Goal: Task Accomplishment & Management: Manage account settings

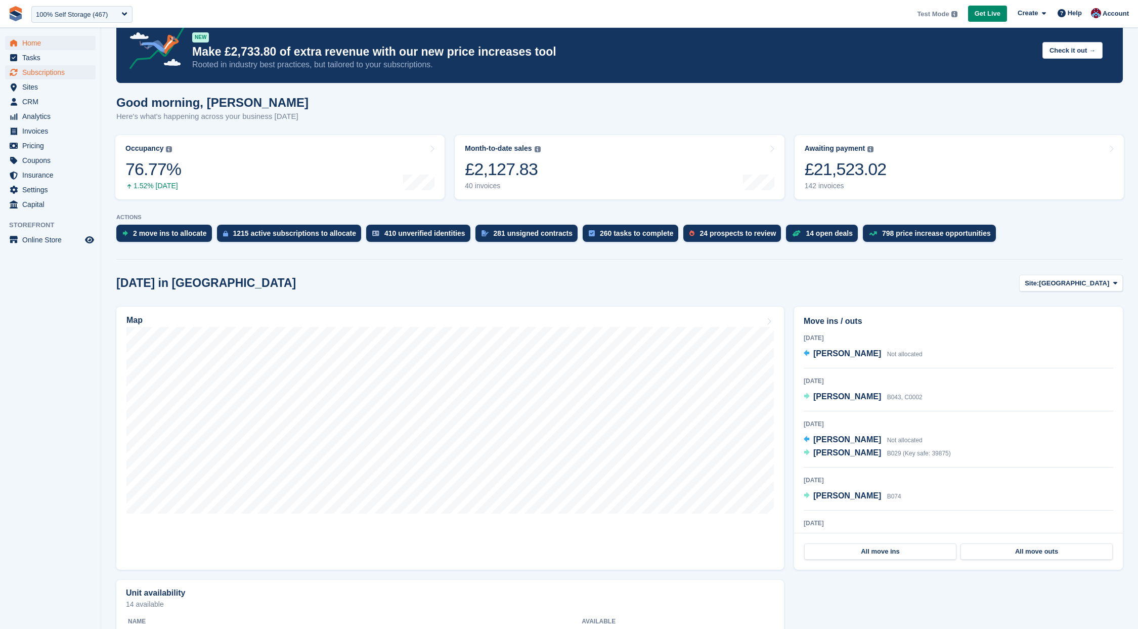
scroll to position [32, 0]
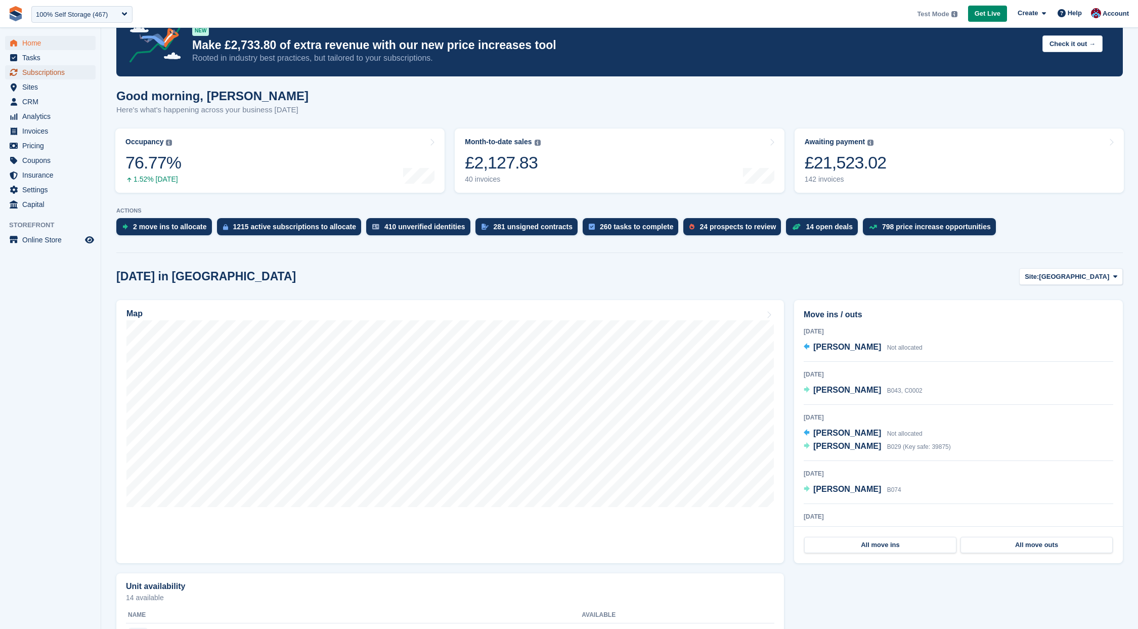
click at [36, 76] on span "Subscriptions" at bounding box center [52, 72] width 61 height 14
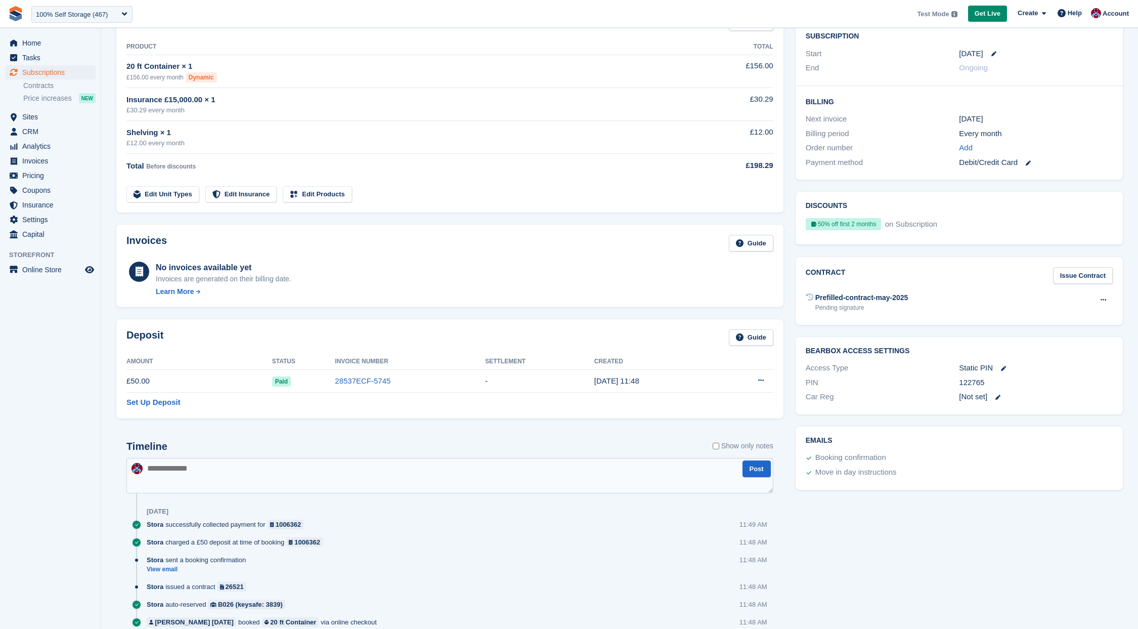
scroll to position [190, 0]
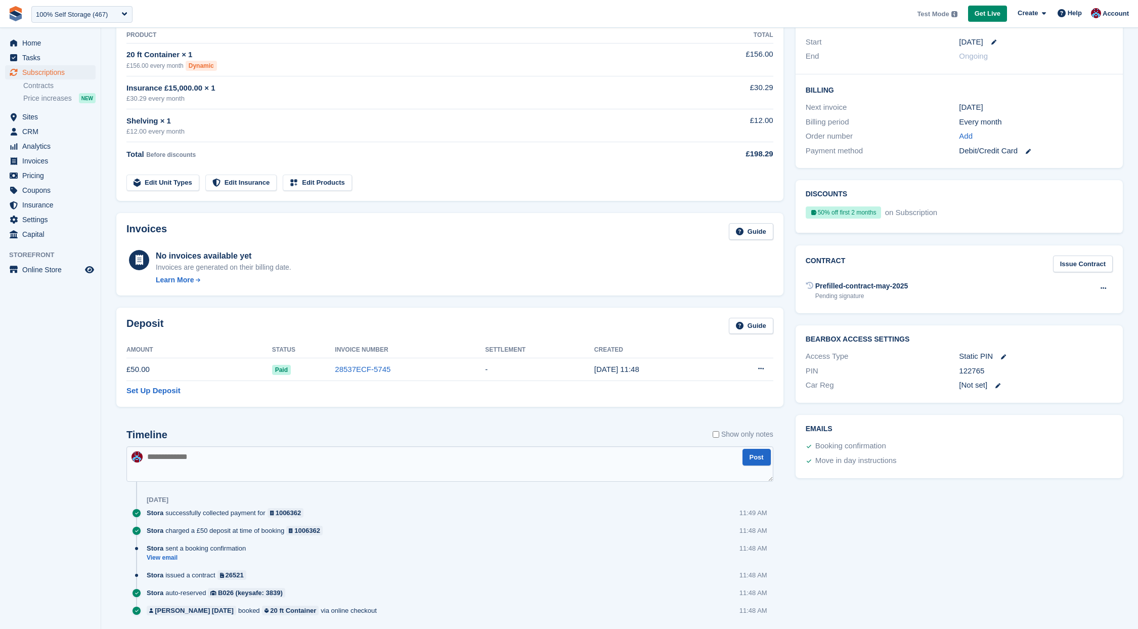
click at [182, 305] on div "Deposit Guide Amount Status Invoice Number Settlement Created £50.00 Paid 28537…" at bounding box center [449, 356] width 679 height 111
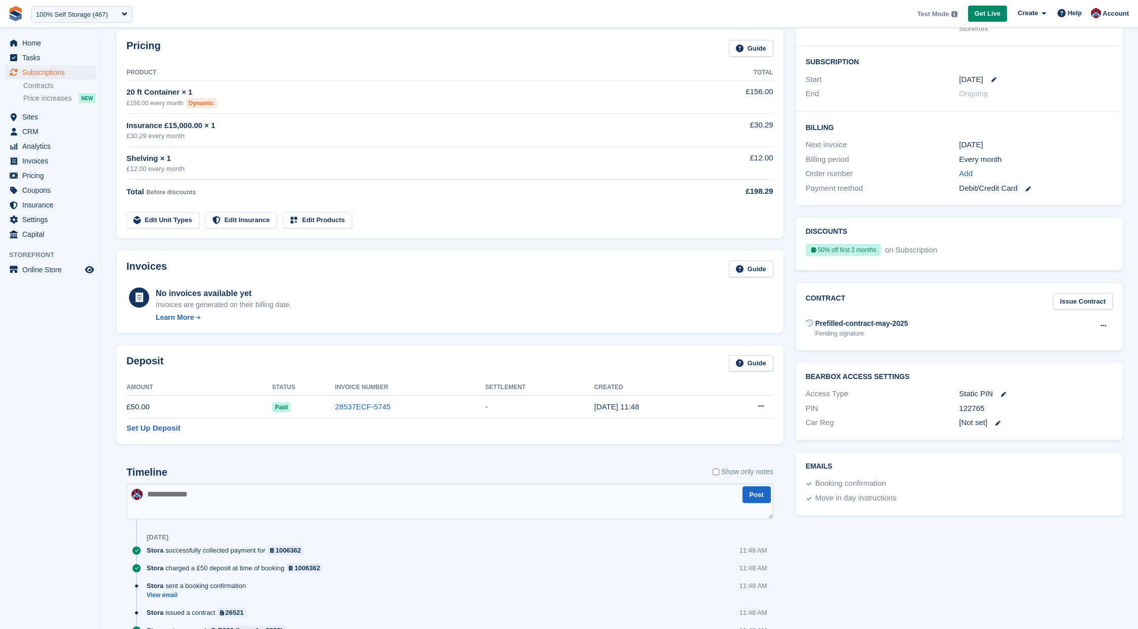
scroll to position [140, 0]
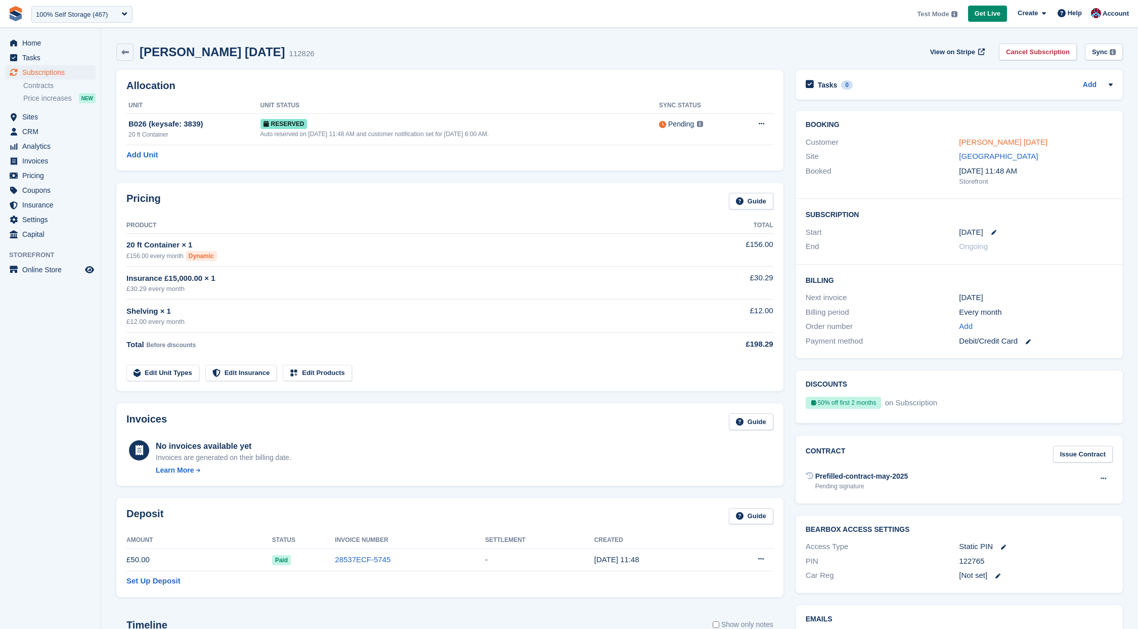
click at [981, 144] on link "[PERSON_NAME] [DATE]" at bounding box center [1003, 142] width 89 height 9
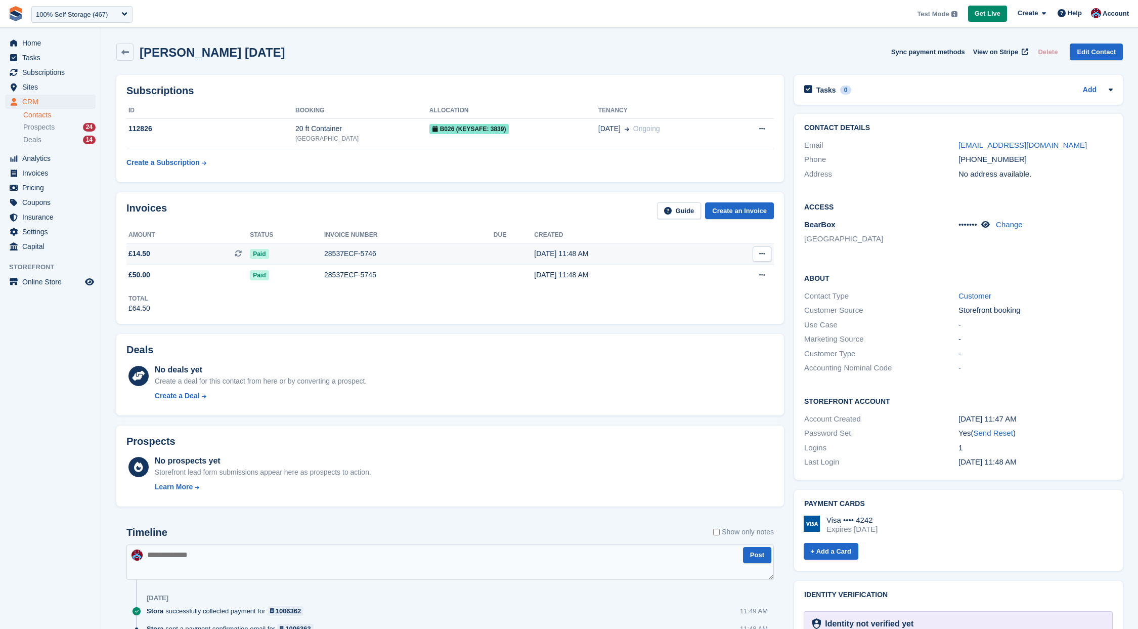
click at [162, 258] on span "£14.50 This is a recurring subscription invoice." at bounding box center [187, 253] width 123 height 11
click at [163, 255] on span "£14.50 This is a recurring subscription invoice." at bounding box center [187, 253] width 123 height 11
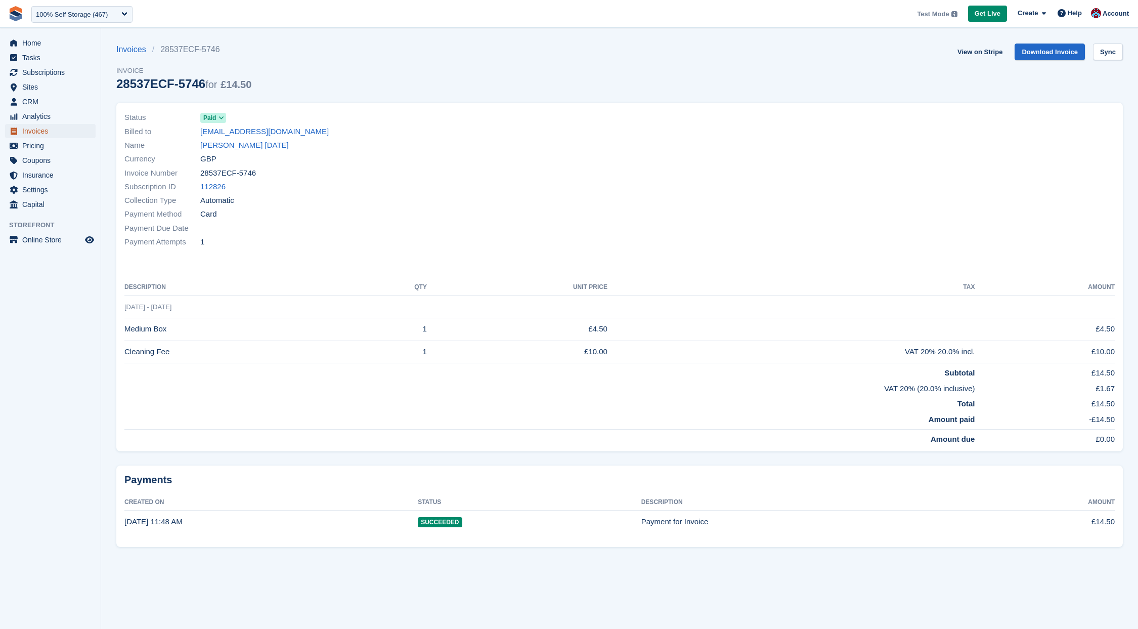
click at [56, 128] on span "Invoices" at bounding box center [52, 131] width 61 height 14
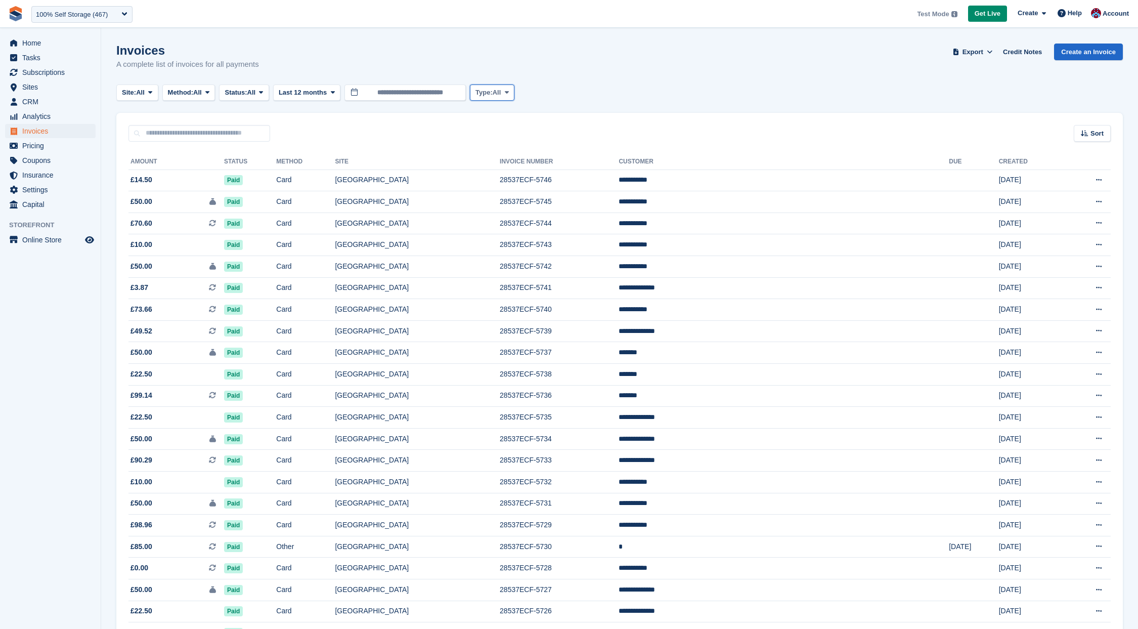
click at [509, 92] on icon at bounding box center [507, 92] width 4 height 7
click at [514, 151] on link "One-off" at bounding box center [518, 153] width 88 height 18
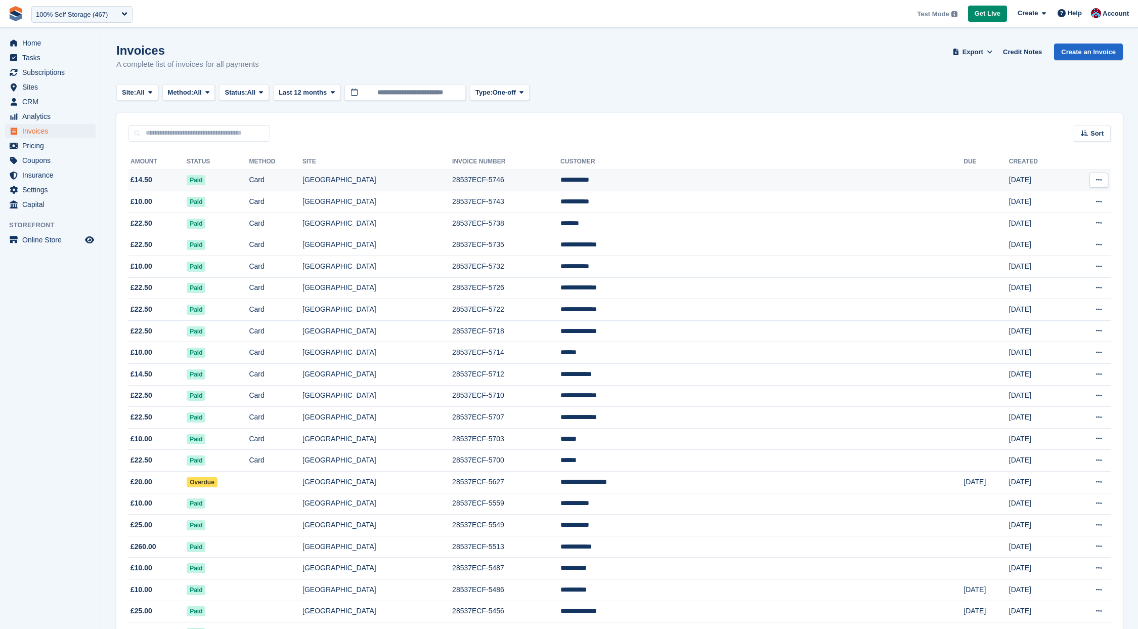
click at [187, 183] on span "£14.50" at bounding box center [157, 180] width 58 height 11
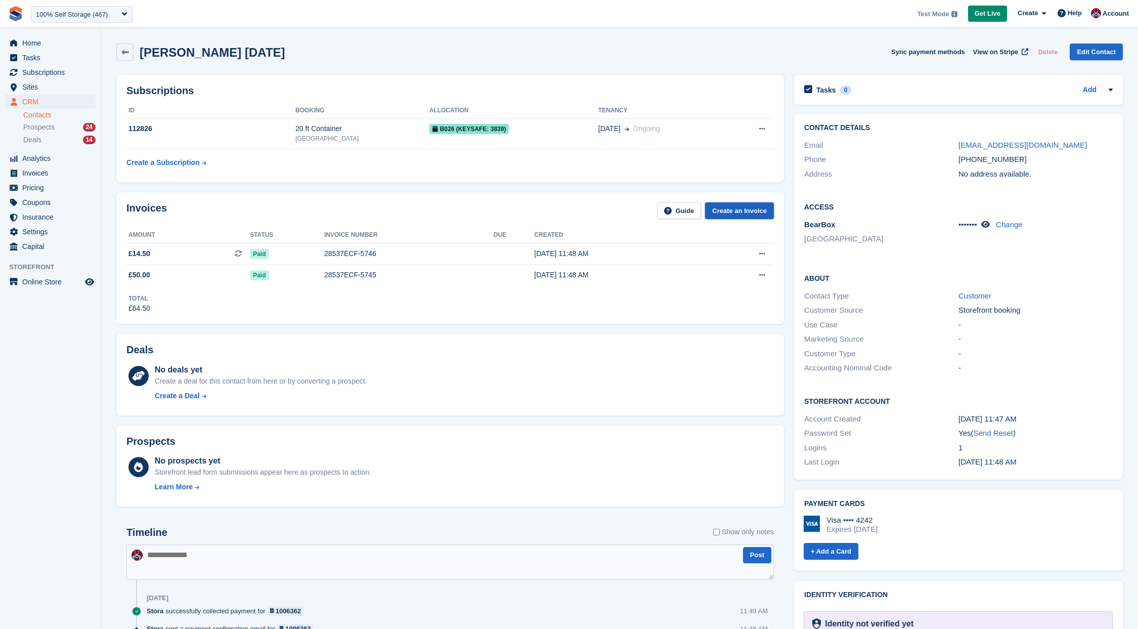
click at [740, 212] on link "Create an Invoice" at bounding box center [739, 210] width 69 height 17
click at [165, 256] on span "£14.50 This is a recurring subscription invoice." at bounding box center [187, 253] width 123 height 11
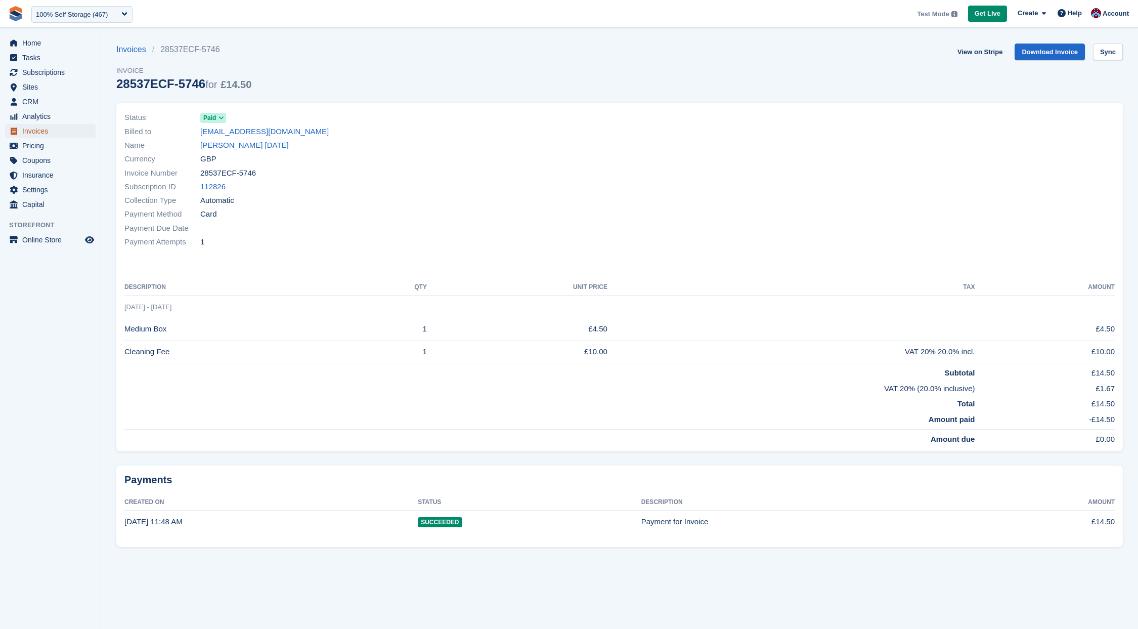
click at [45, 133] on span "Invoices" at bounding box center [52, 131] width 61 height 14
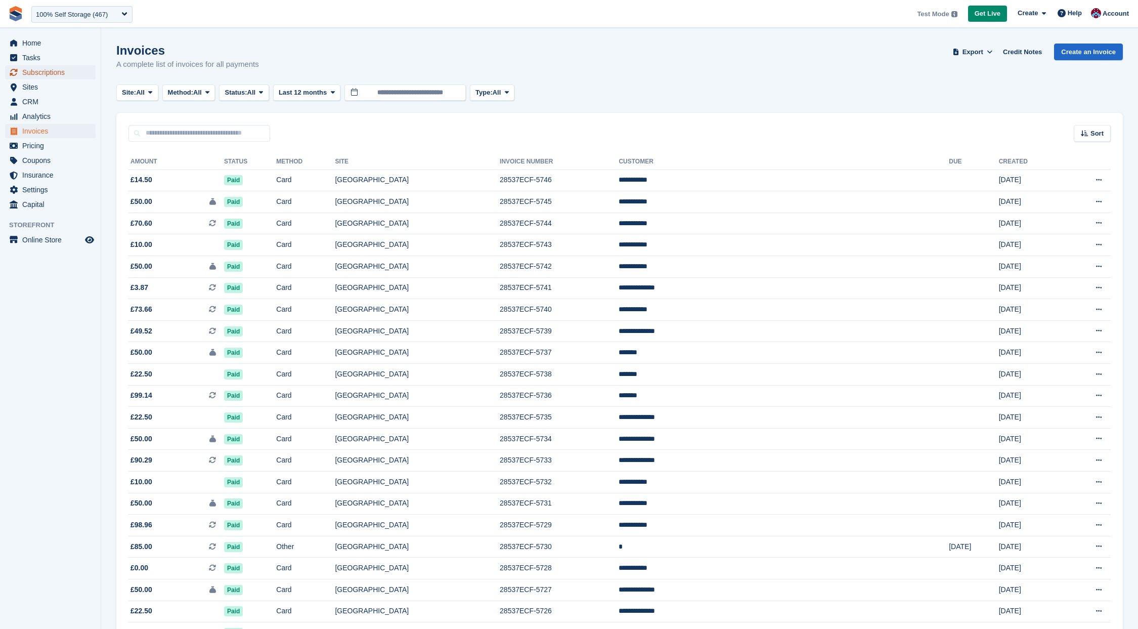
click at [46, 73] on span "Subscriptions" at bounding box center [52, 72] width 61 height 14
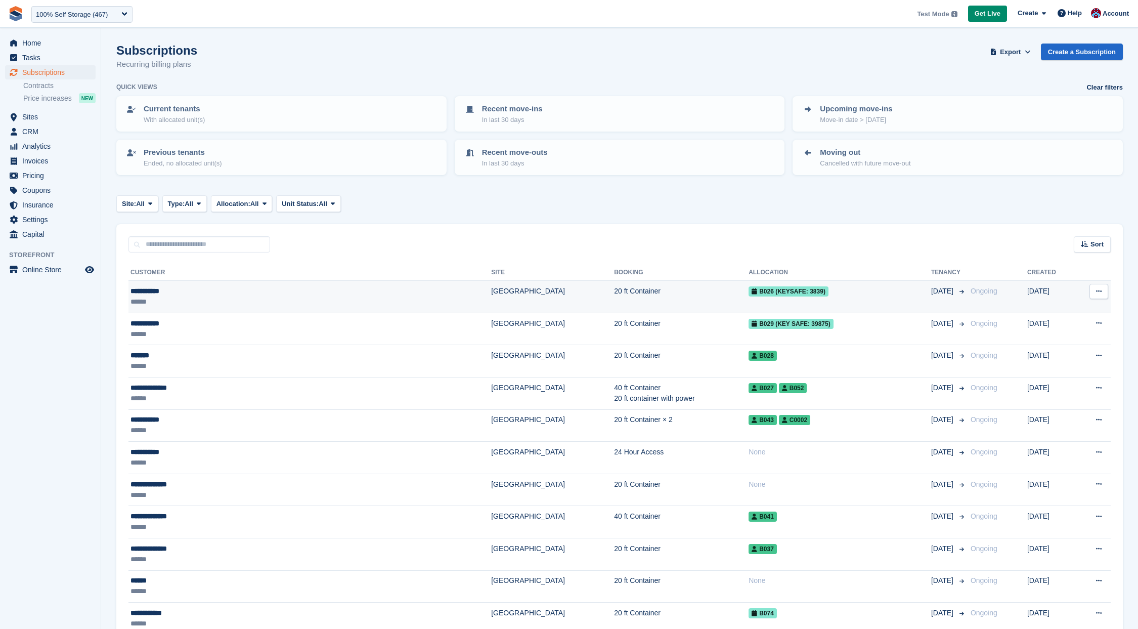
click at [296, 292] on div "**********" at bounding box center [238, 291] width 215 height 11
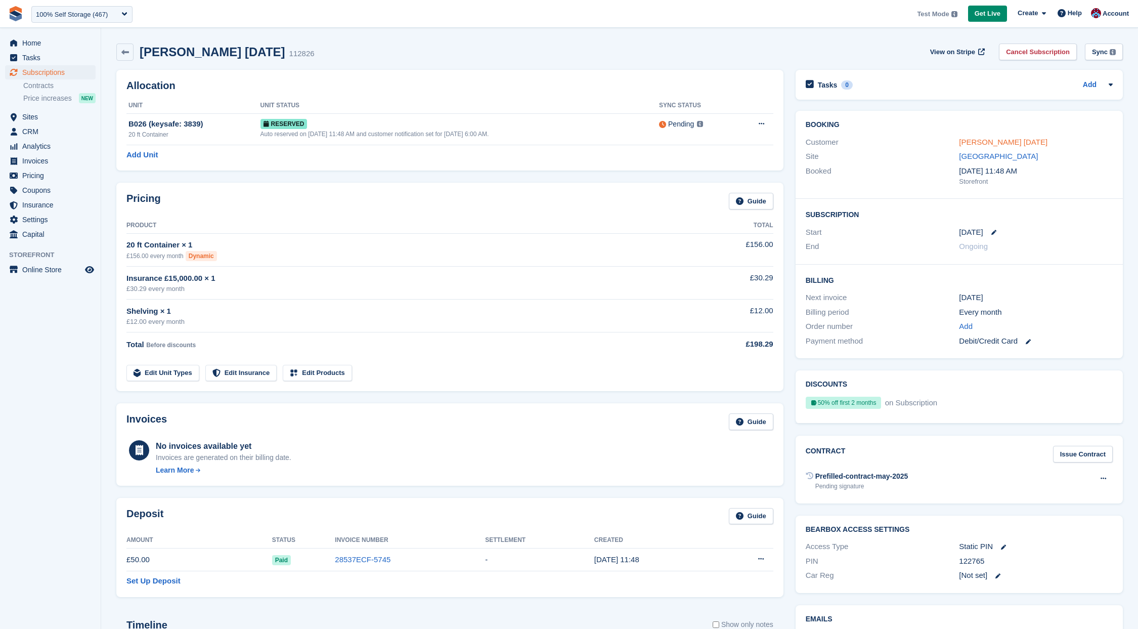
click at [975, 142] on link "[PERSON_NAME] [DATE]" at bounding box center [1003, 142] width 89 height 9
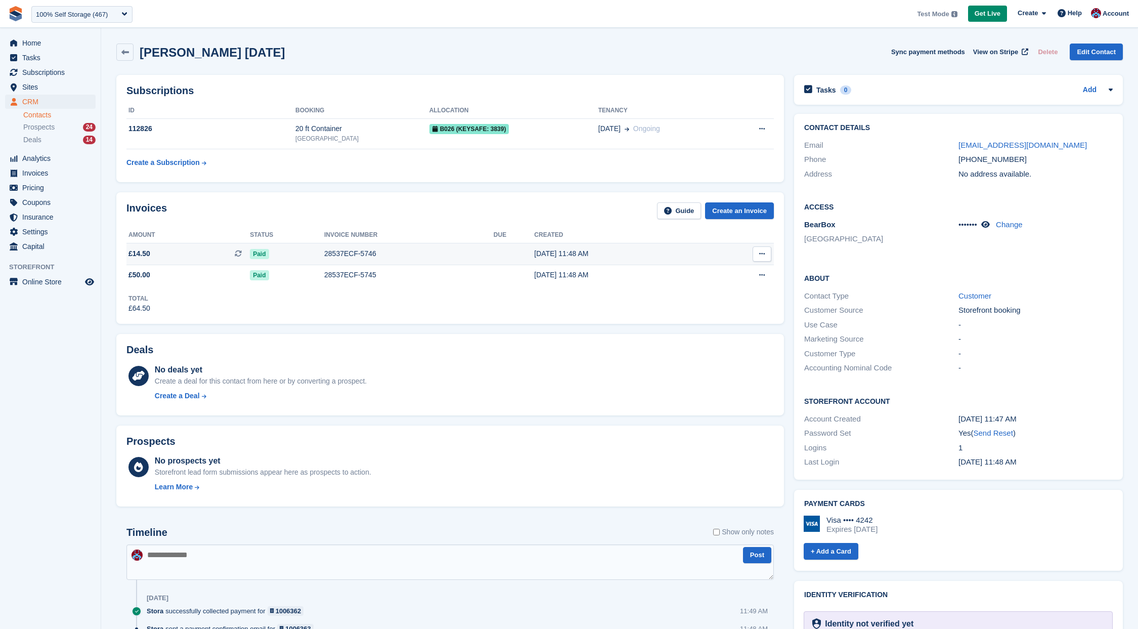
click at [223, 255] on span "£14.50 This is a recurring subscription invoice." at bounding box center [187, 253] width 123 height 11
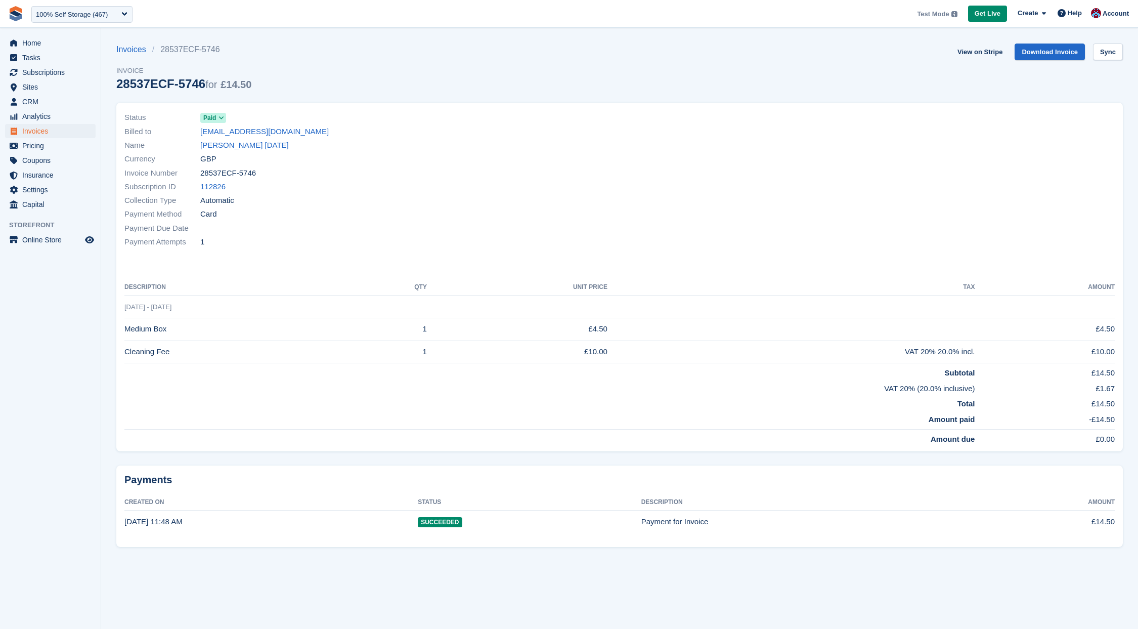
drag, startPoint x: 133, startPoint y: 329, endPoint x: 175, endPoint y: 329, distance: 41.5
click at [172, 329] on td "Medium Box" at bounding box center [242, 329] width 237 height 23
drag, startPoint x: 175, startPoint y: 329, endPoint x: 191, endPoint y: 336, distance: 17.9
click at [175, 328] on td "Medium Box" at bounding box center [242, 329] width 237 height 23
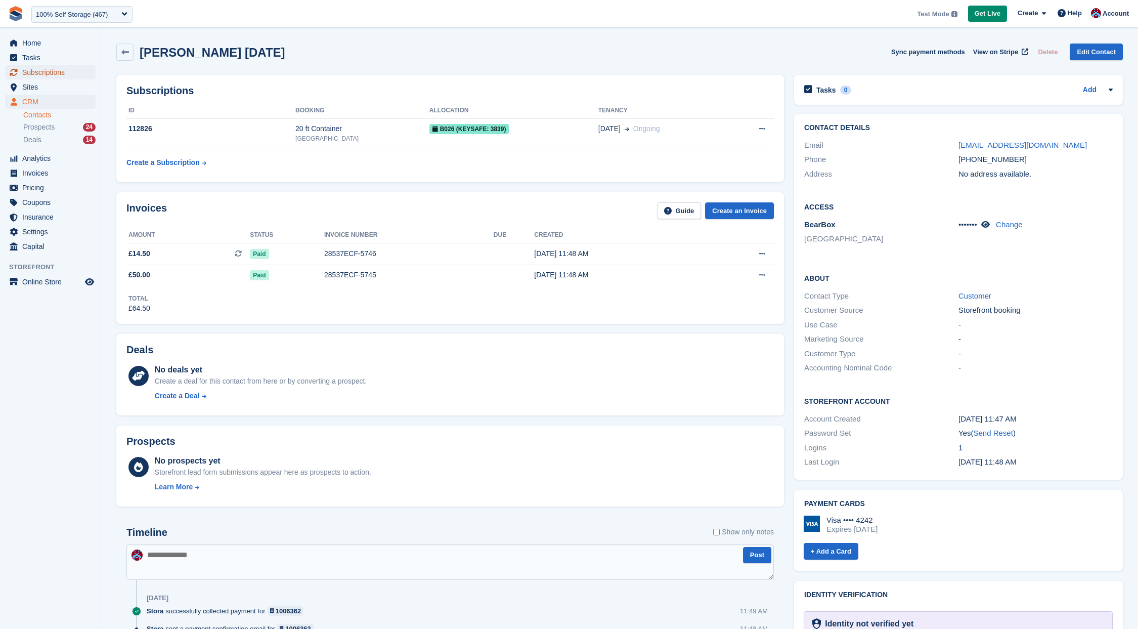
click at [49, 76] on span "Subscriptions" at bounding box center [52, 72] width 61 height 14
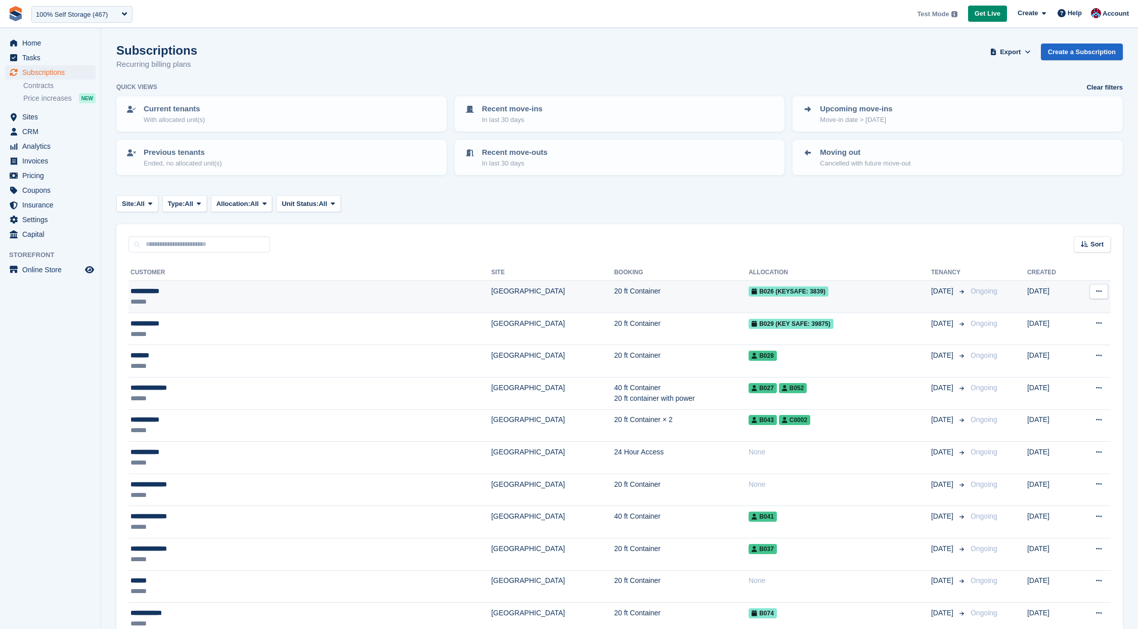
click at [215, 284] on td "**********" at bounding box center [309, 297] width 363 height 32
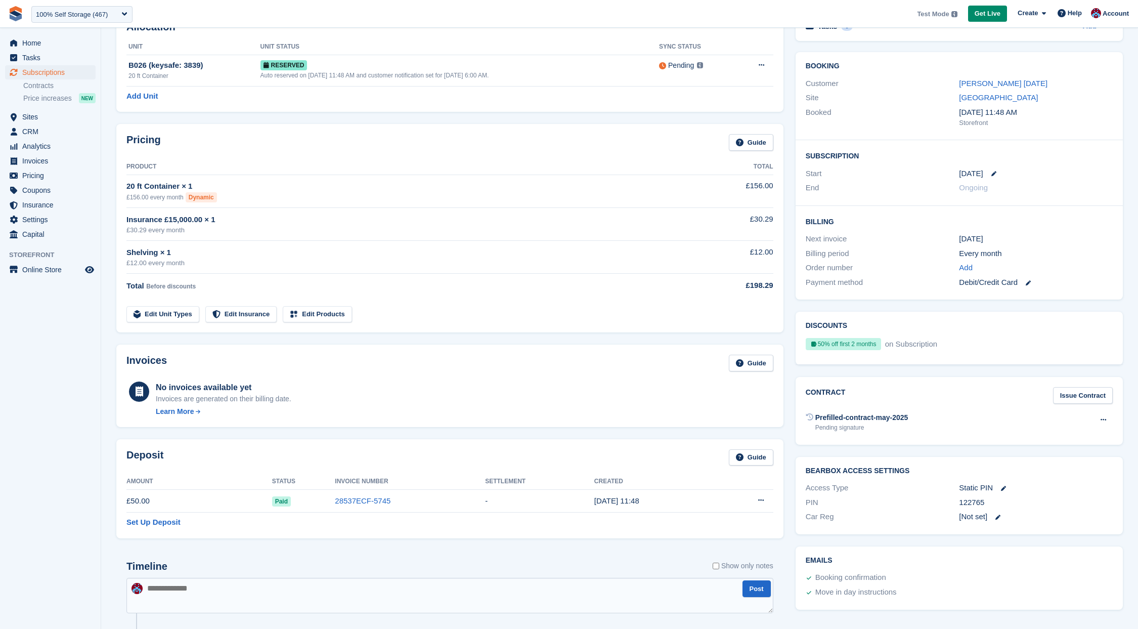
scroll to position [57, 0]
click at [969, 87] on link "[PERSON_NAME] [DATE]" at bounding box center [1003, 84] width 89 height 9
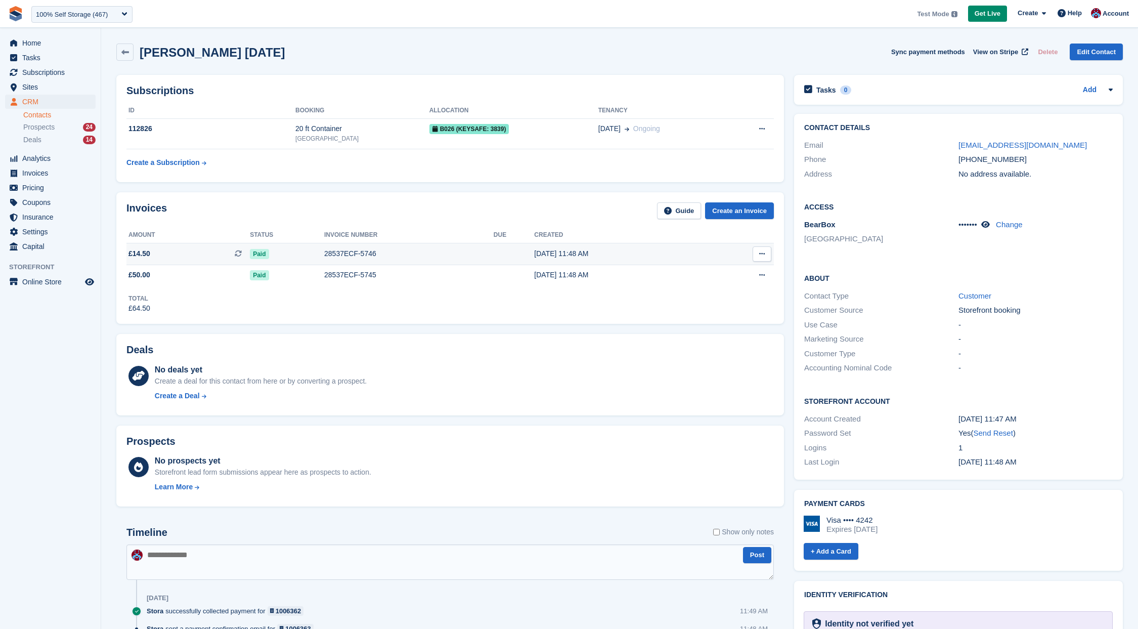
click at [160, 255] on span "£14.50 This is a recurring subscription invoice." at bounding box center [187, 253] width 123 height 11
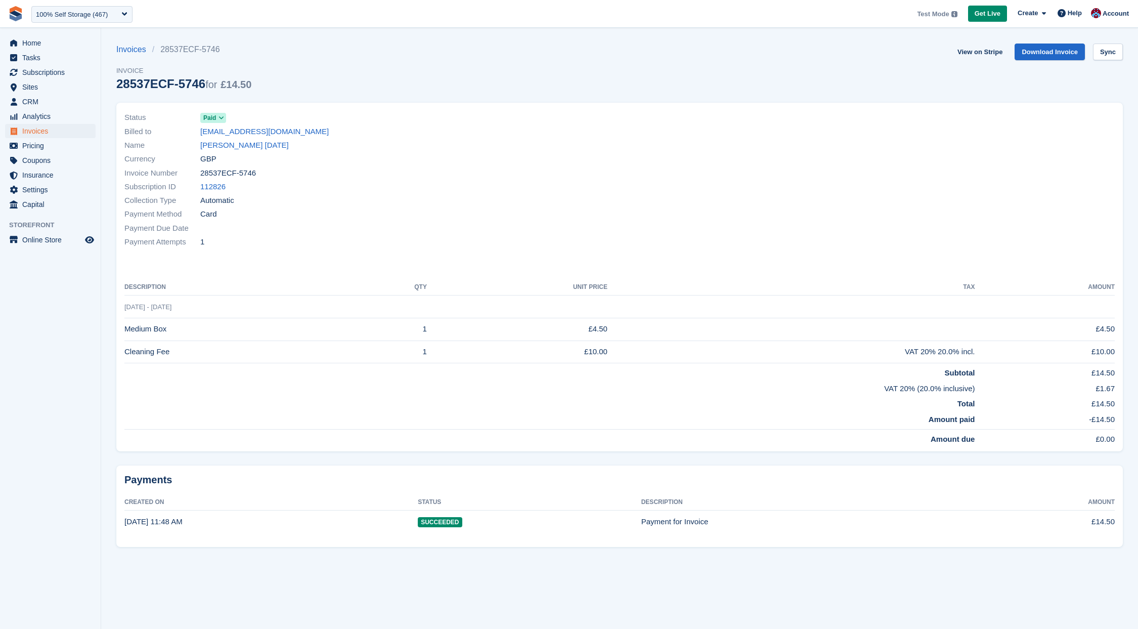
drag, startPoint x: 127, startPoint y: 332, endPoint x: 176, endPoint y: 334, distance: 48.1
click at [176, 334] on td "Medium Box" at bounding box center [242, 329] width 237 height 23
click at [34, 85] on span "Sites" at bounding box center [52, 87] width 61 height 14
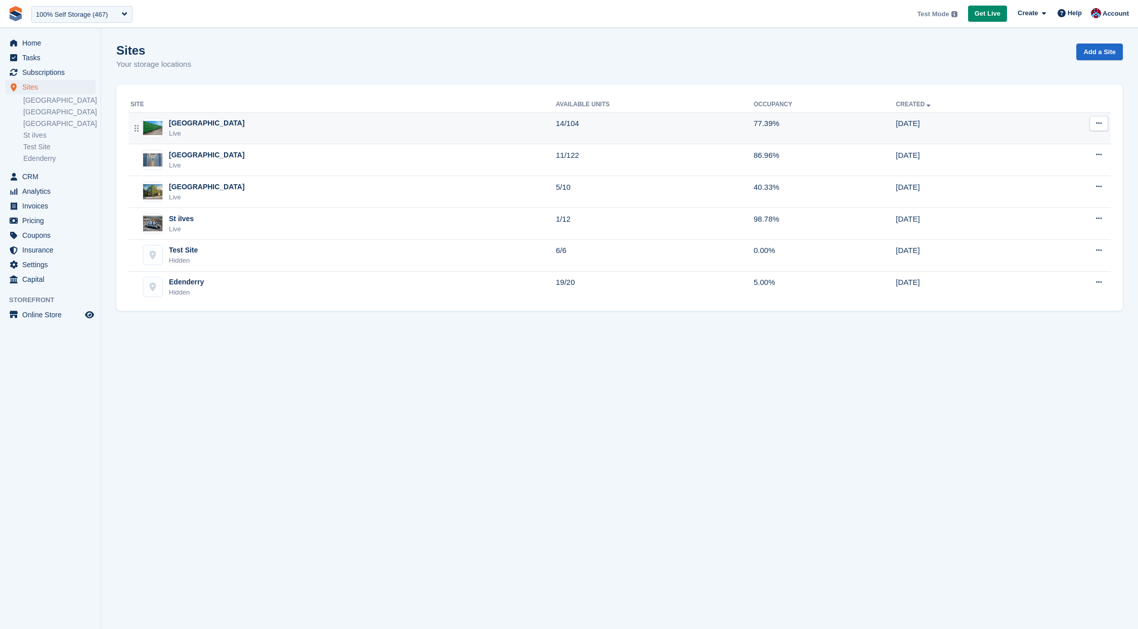
click at [201, 125] on div "[GEOGRAPHIC_DATA]" at bounding box center [207, 123] width 76 height 11
click at [51, 68] on span "Subscriptions" at bounding box center [52, 72] width 61 height 14
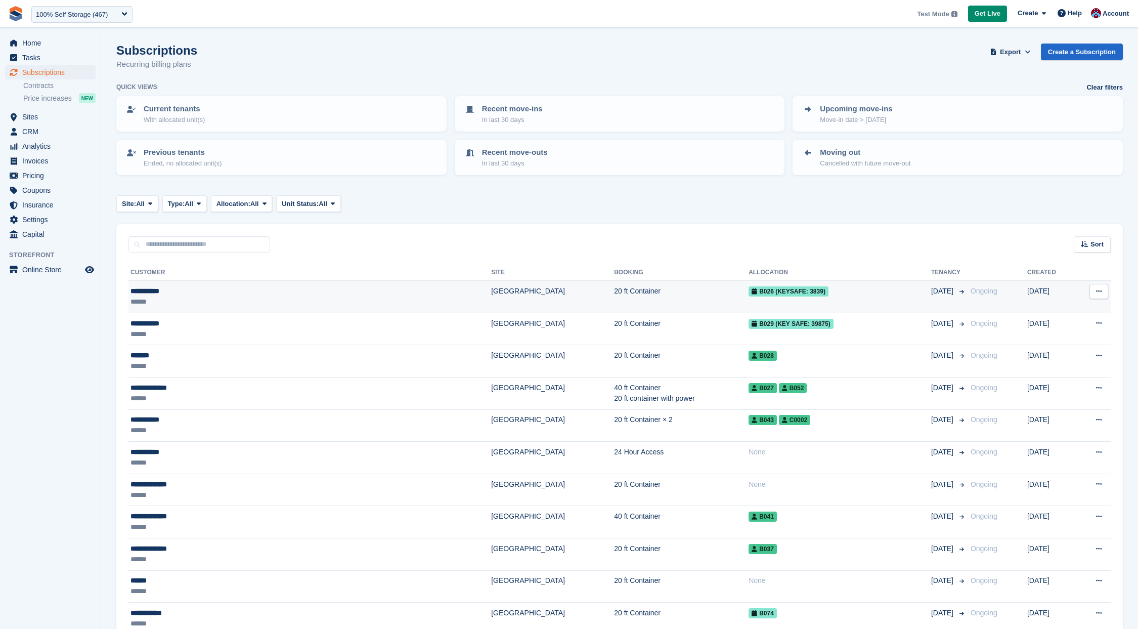
click at [181, 300] on div "******" at bounding box center [238, 301] width 215 height 11
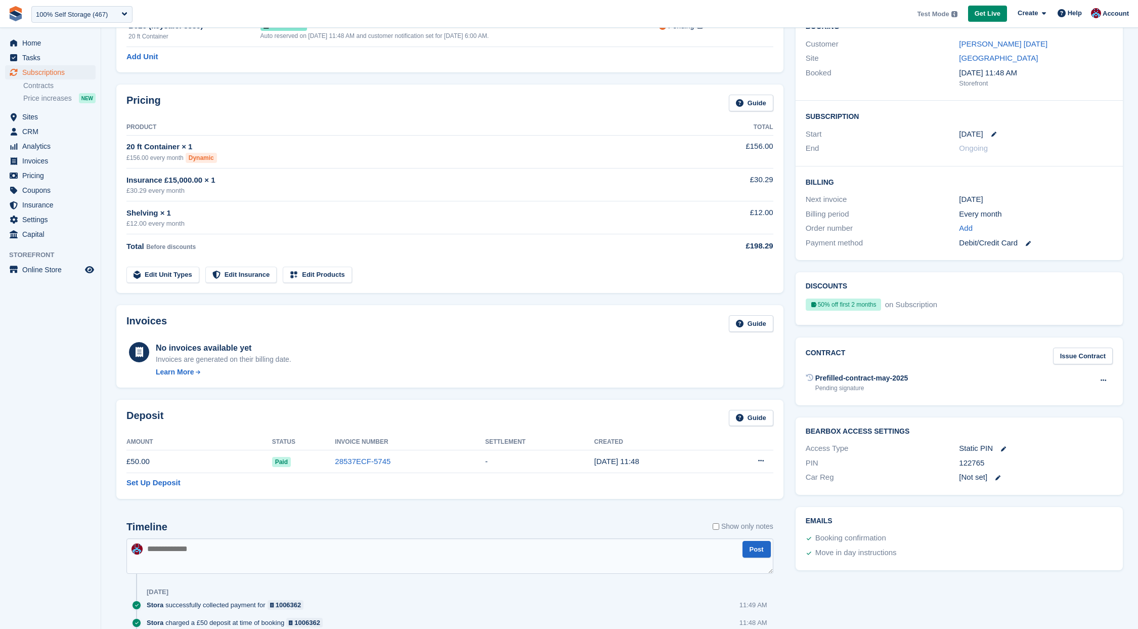
scroll to position [111, 0]
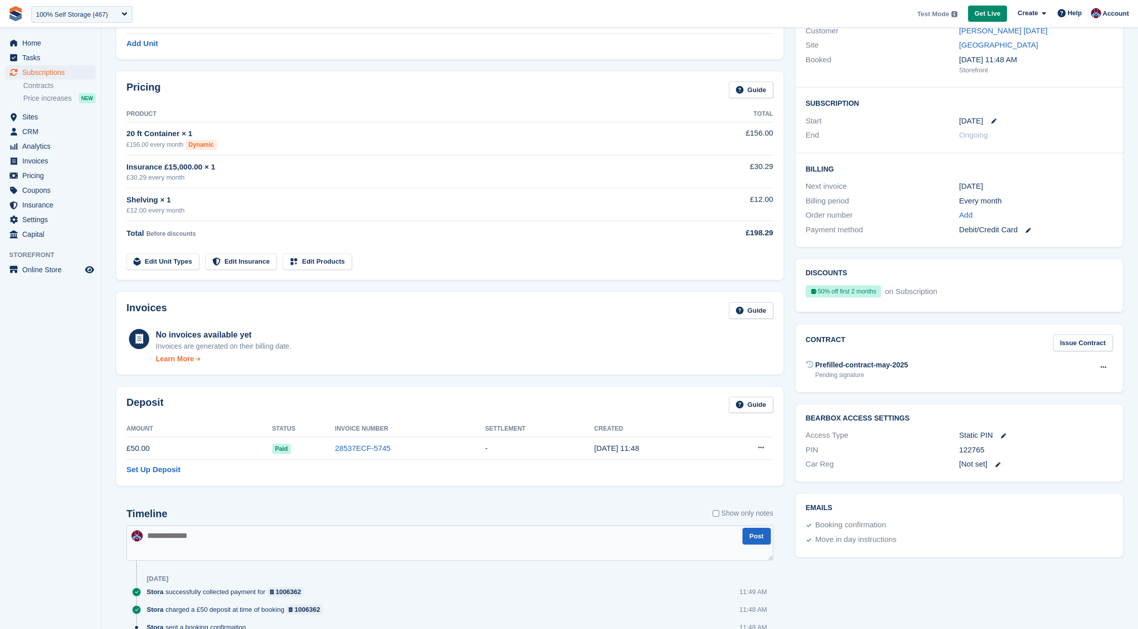
click at [170, 362] on div "Learn More" at bounding box center [175, 359] width 38 height 11
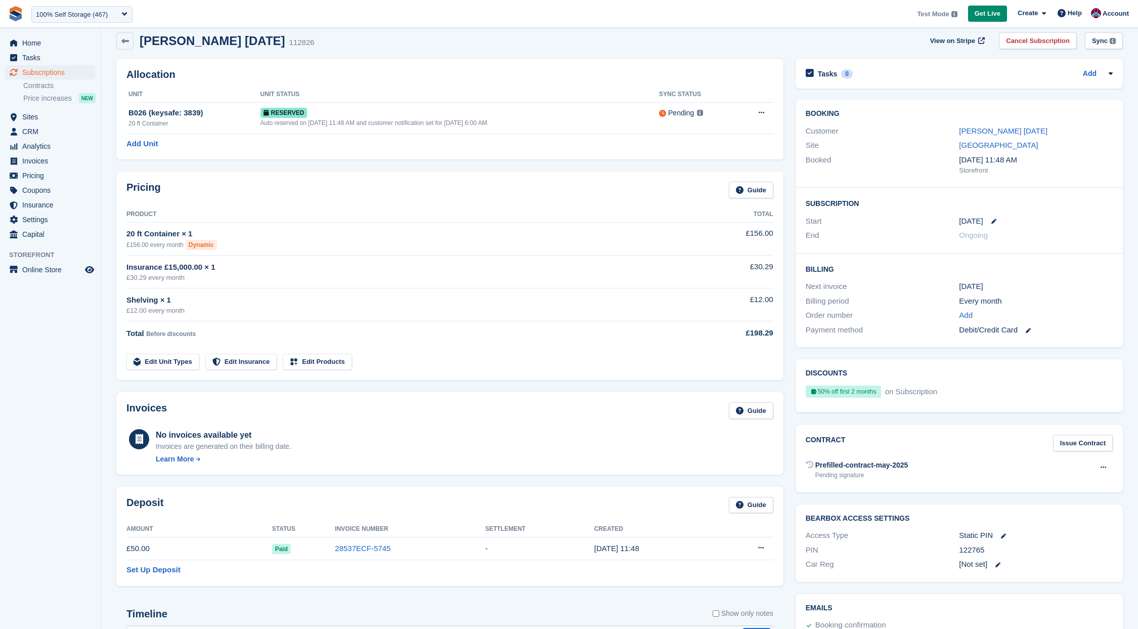
scroll to position [12, 0]
click at [38, 215] on span "Settings" at bounding box center [52, 219] width 61 height 14
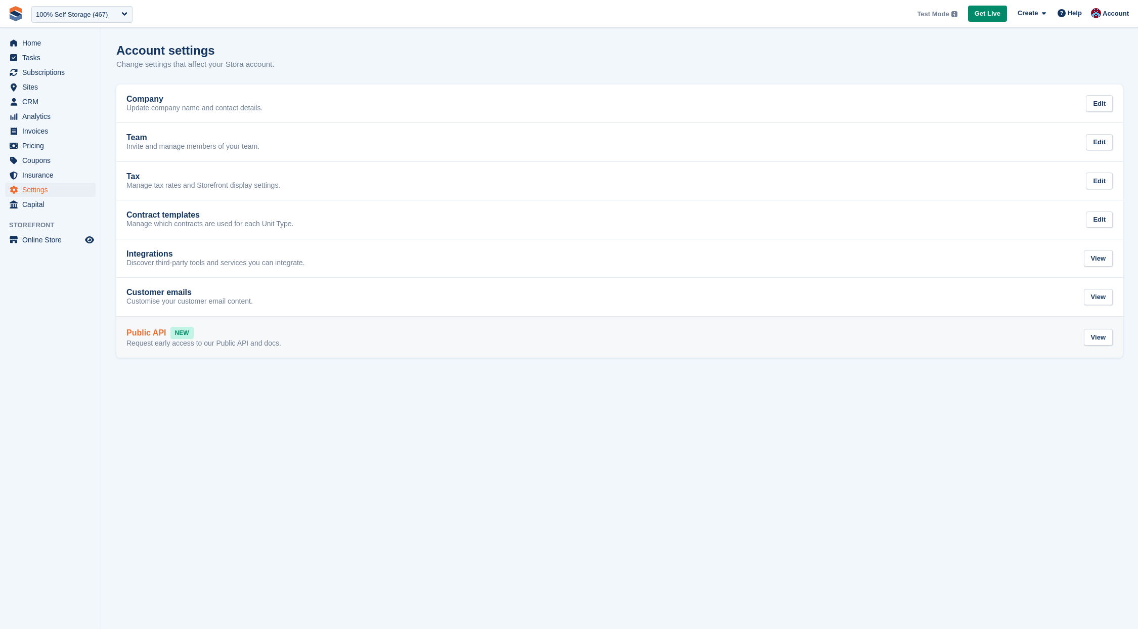
click at [206, 340] on p "Request early access to our Public API and docs." at bounding box center [203, 343] width 155 height 9
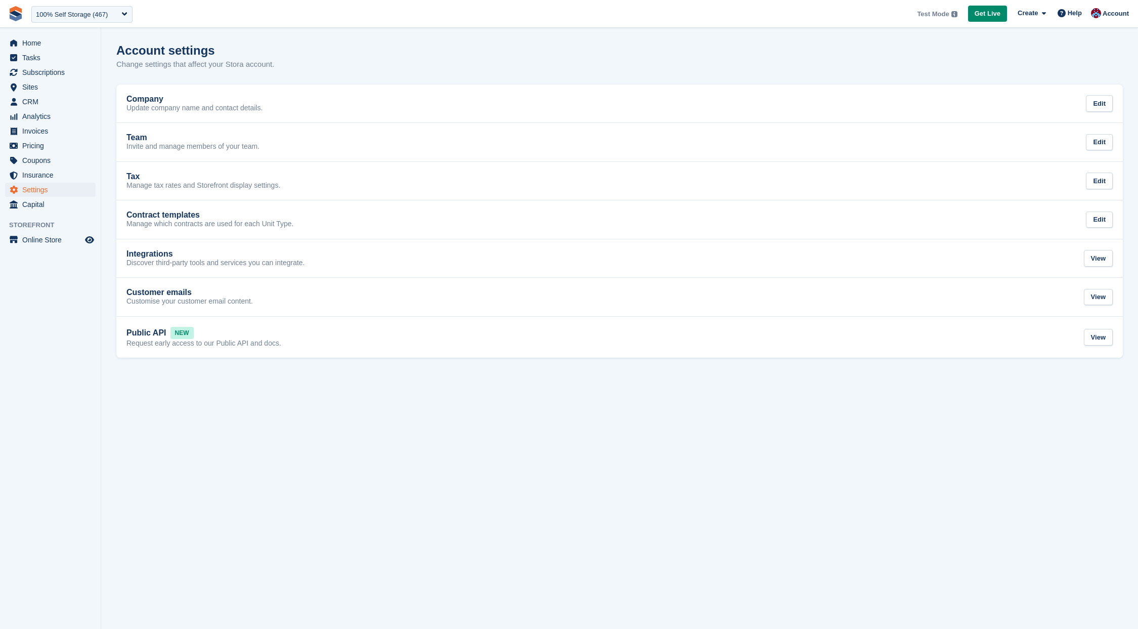
scroll to position [12, 0]
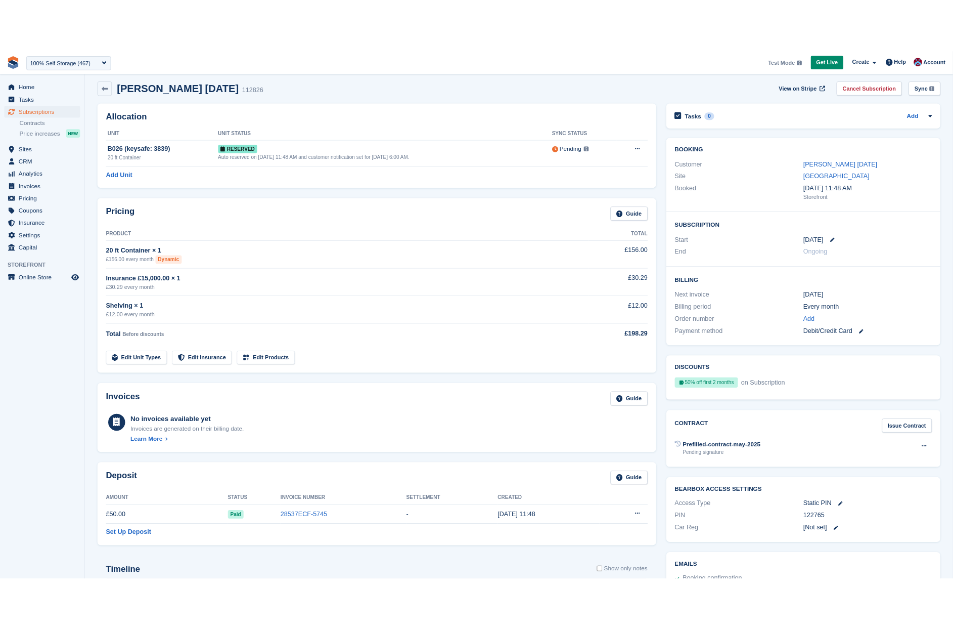
scroll to position [1, 0]
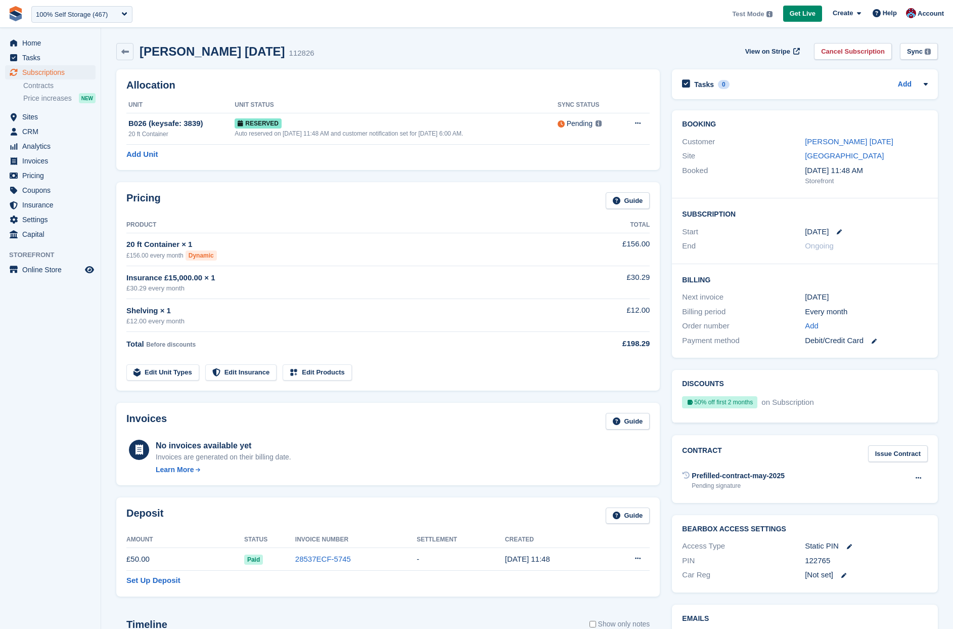
click at [280, 39] on div "David 7 Oct 112826 View on Stripe Cancel Subscription Sync Syncs line items and…" at bounding box center [527, 53] width 832 height 31
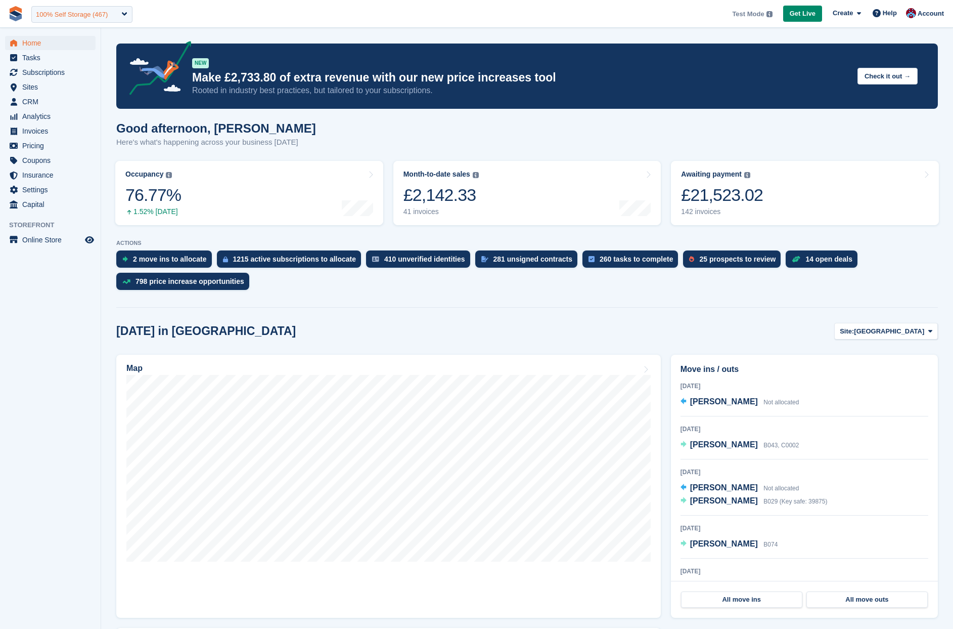
click at [73, 14] on div "100% Self Storage (467)" at bounding box center [72, 15] width 72 height 10
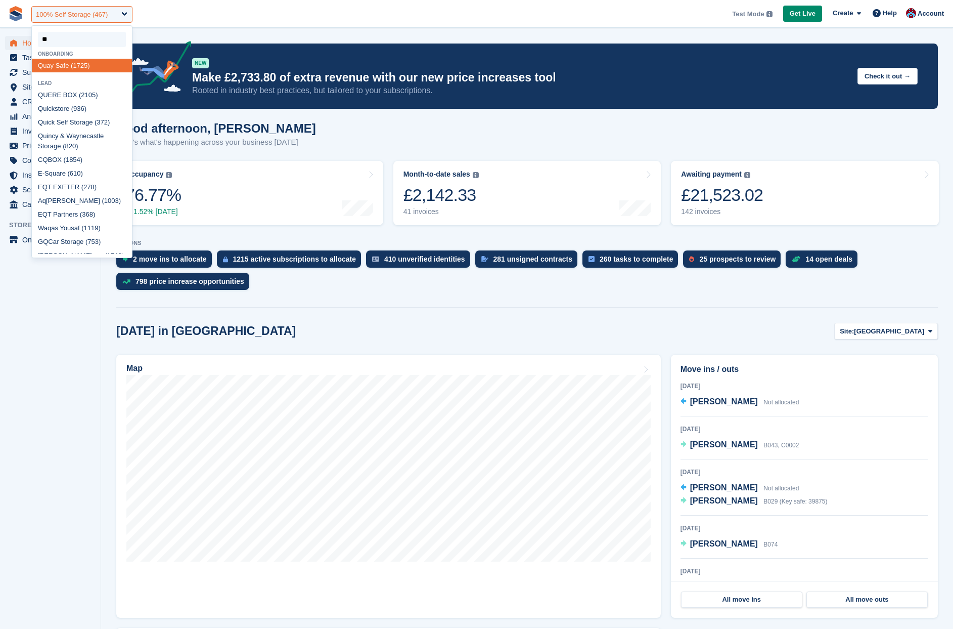
type input "***"
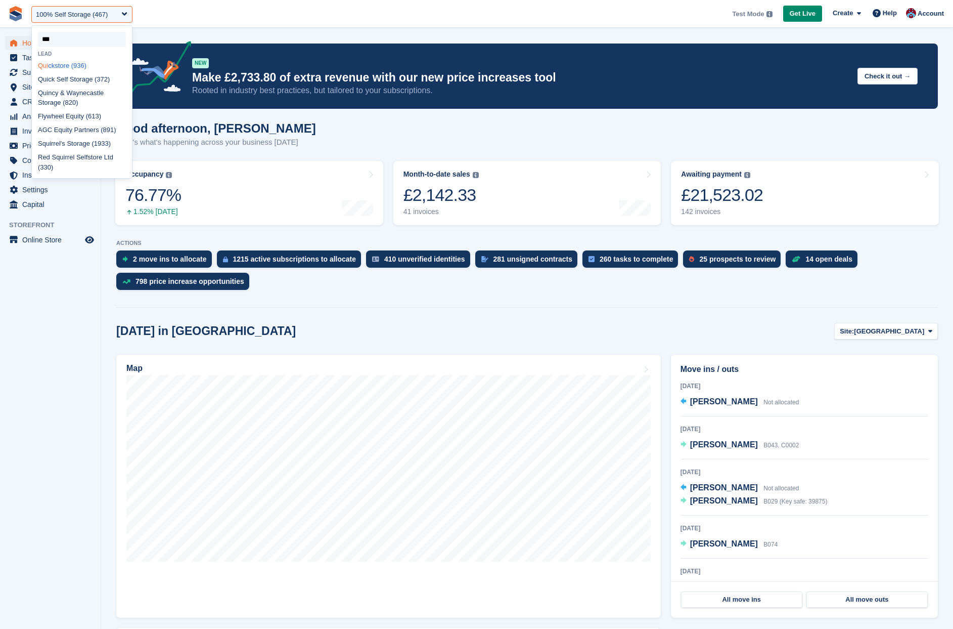
click at [68, 68] on div "Qui ckstore (936)" at bounding box center [82, 66] width 100 height 14
select select "***"
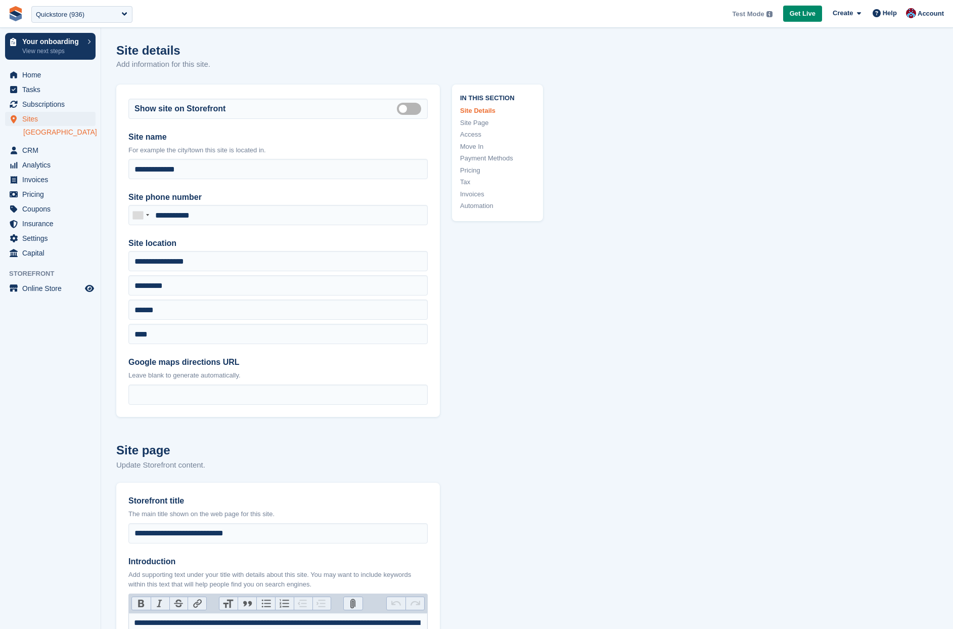
click at [477, 160] on link "Payment Methods" at bounding box center [497, 158] width 75 height 10
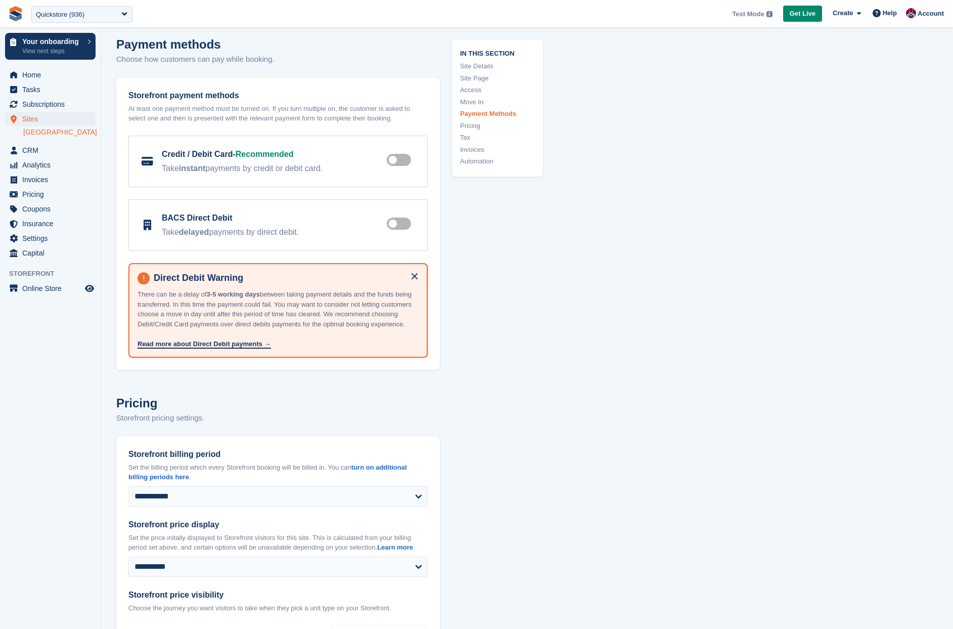
scroll to position [3185, 0]
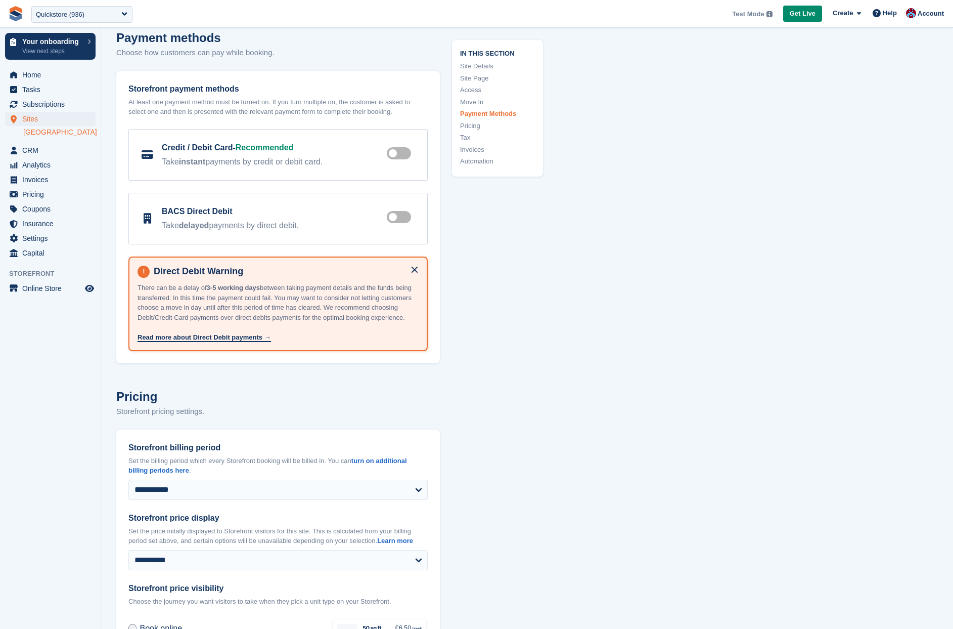
click at [404, 213] on label at bounding box center [401, 217] width 28 height 8
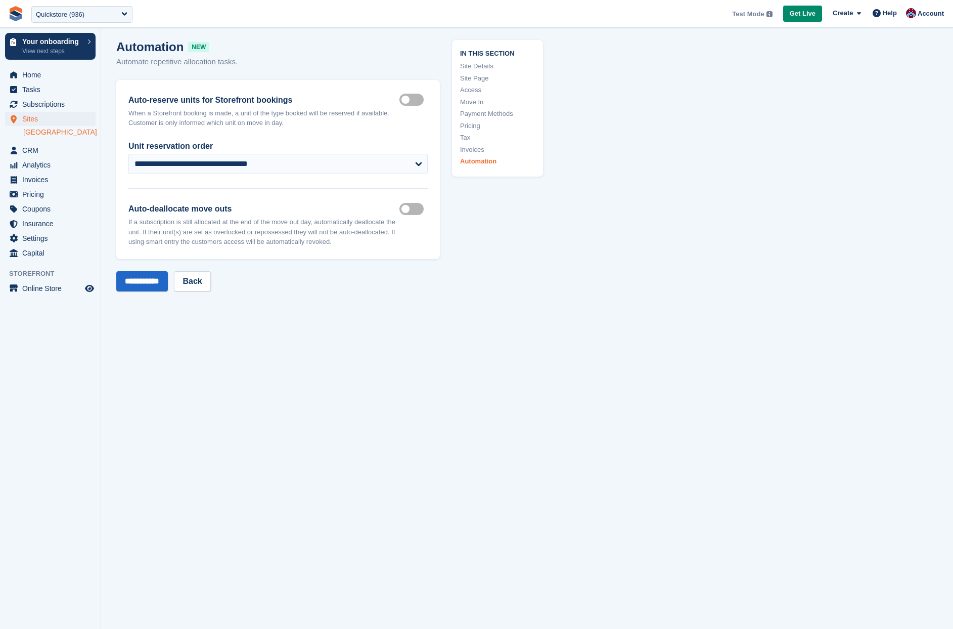
scroll to position [4451, 0]
drag, startPoint x: 166, startPoint y: 293, endPoint x: 268, endPoint y: 241, distance: 114.5
click at [166, 291] on input "**********" at bounding box center [142, 281] width 52 height 20
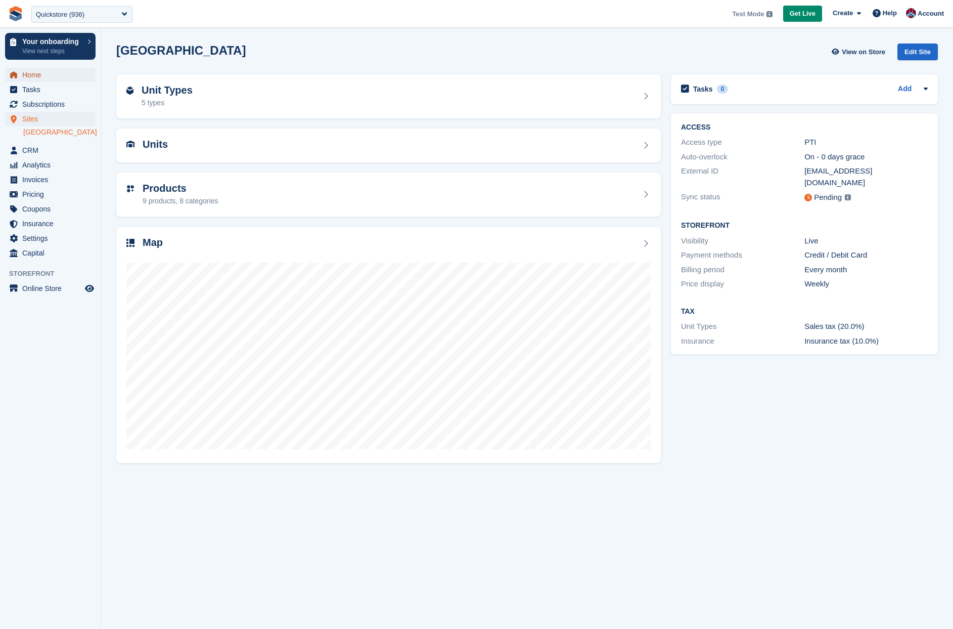
click at [66, 75] on span "Home" at bounding box center [52, 75] width 61 height 14
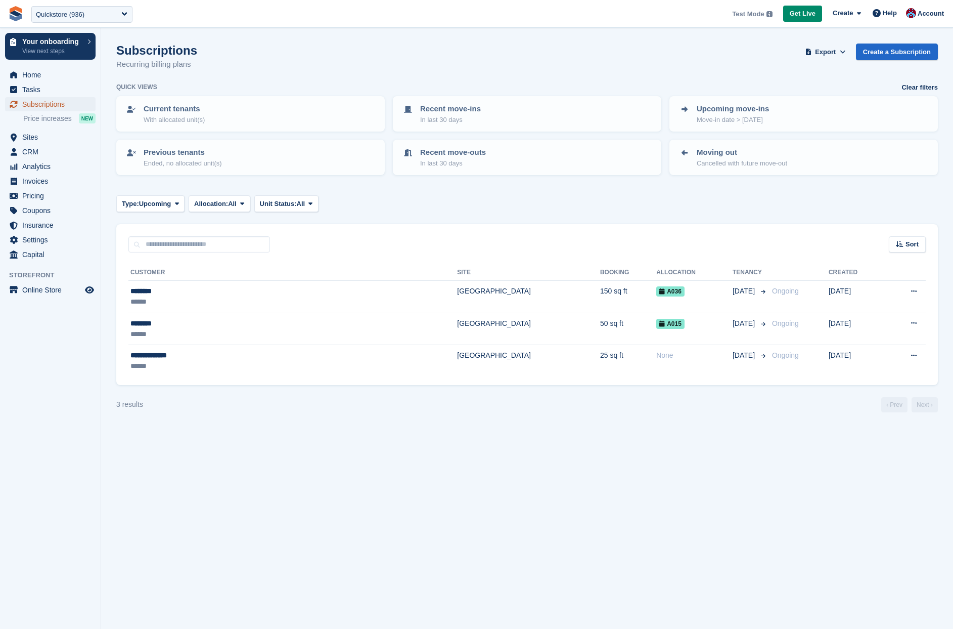
click at [48, 102] on span "Subscriptions" at bounding box center [52, 104] width 61 height 14
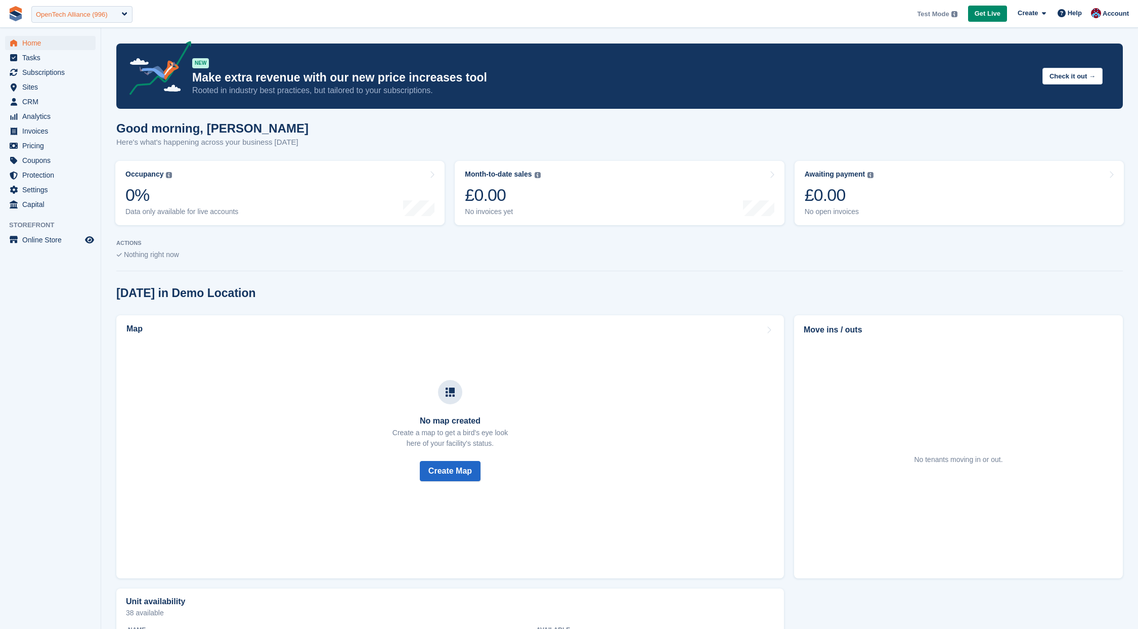
click at [71, 17] on div "OpenTech Alliance (996)" at bounding box center [72, 15] width 72 height 10
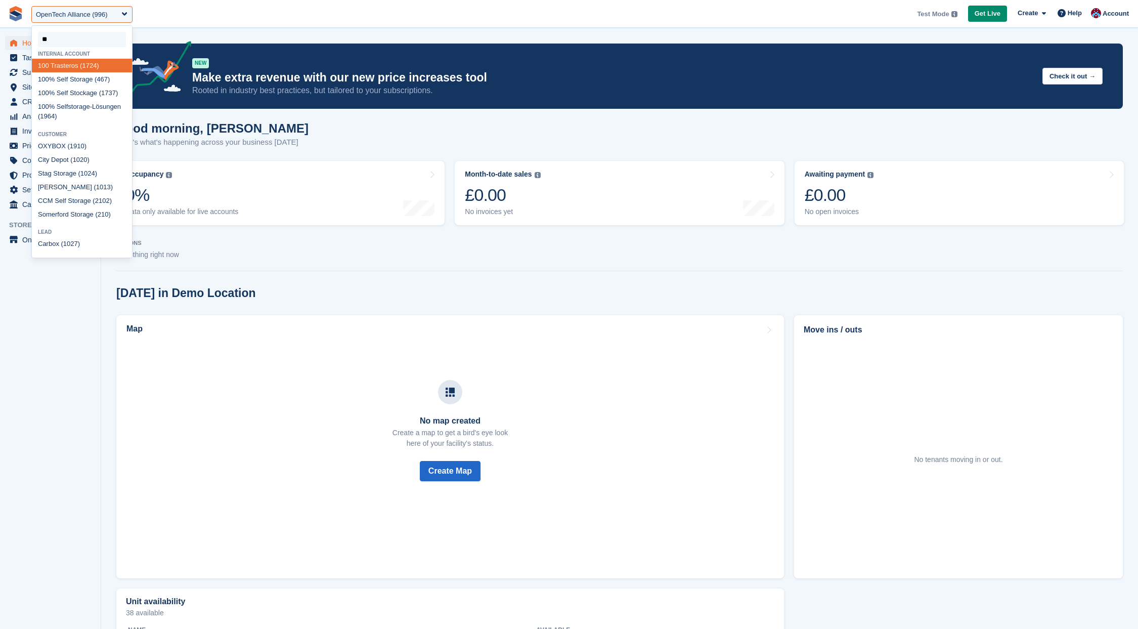
type input "***"
drag, startPoint x: 82, startPoint y: 83, endPoint x: 91, endPoint y: 80, distance: 8.5
click at [82, 82] on div "100 % Self Storage (467)" at bounding box center [82, 79] width 100 height 14
select select "***"
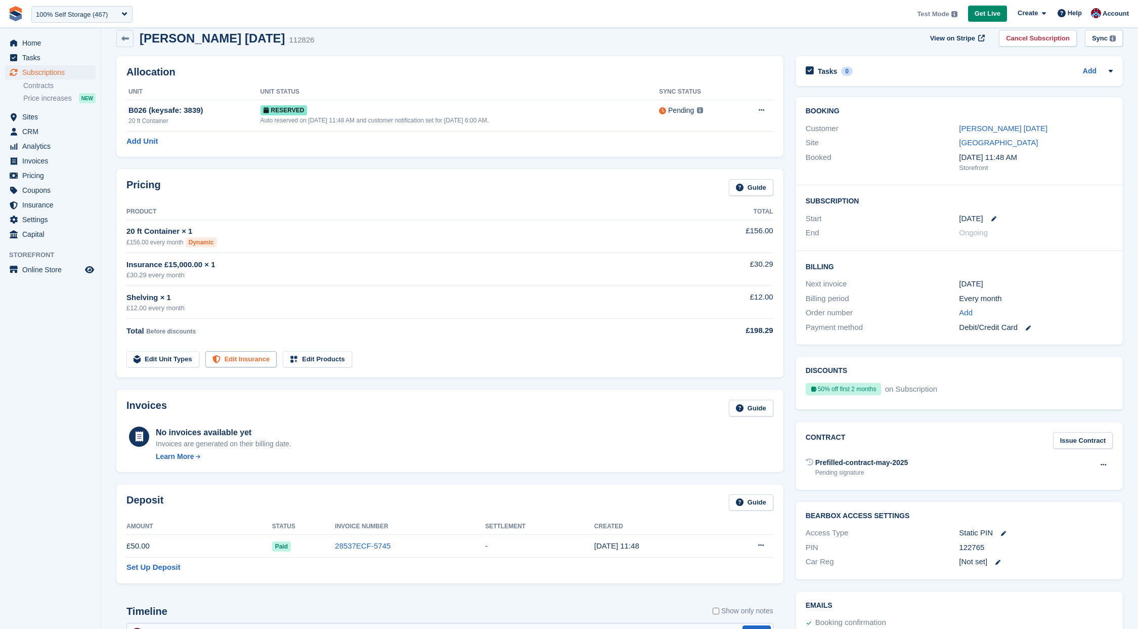
scroll to position [17, 0]
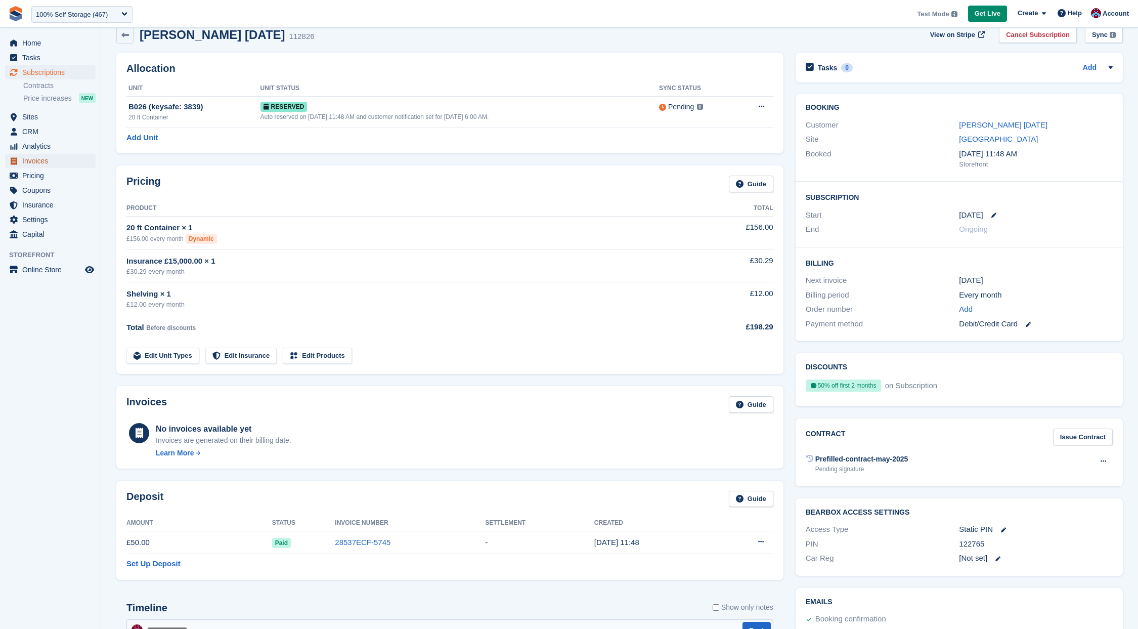
click at [35, 164] on span "Invoices" at bounding box center [52, 161] width 61 height 14
click at [971, 115] on div "Booking Customer David 7 Oct Site Nottingham Booked 7 Oct, 11:48 AM Storefront" at bounding box center [959, 138] width 327 height 88
click at [979, 127] on link "[PERSON_NAME] [DATE]" at bounding box center [1003, 124] width 89 height 9
click at [984, 124] on link "[PERSON_NAME] [DATE]" at bounding box center [1003, 124] width 89 height 9
click at [970, 124] on link "[PERSON_NAME] [DATE]" at bounding box center [1003, 124] width 89 height 9
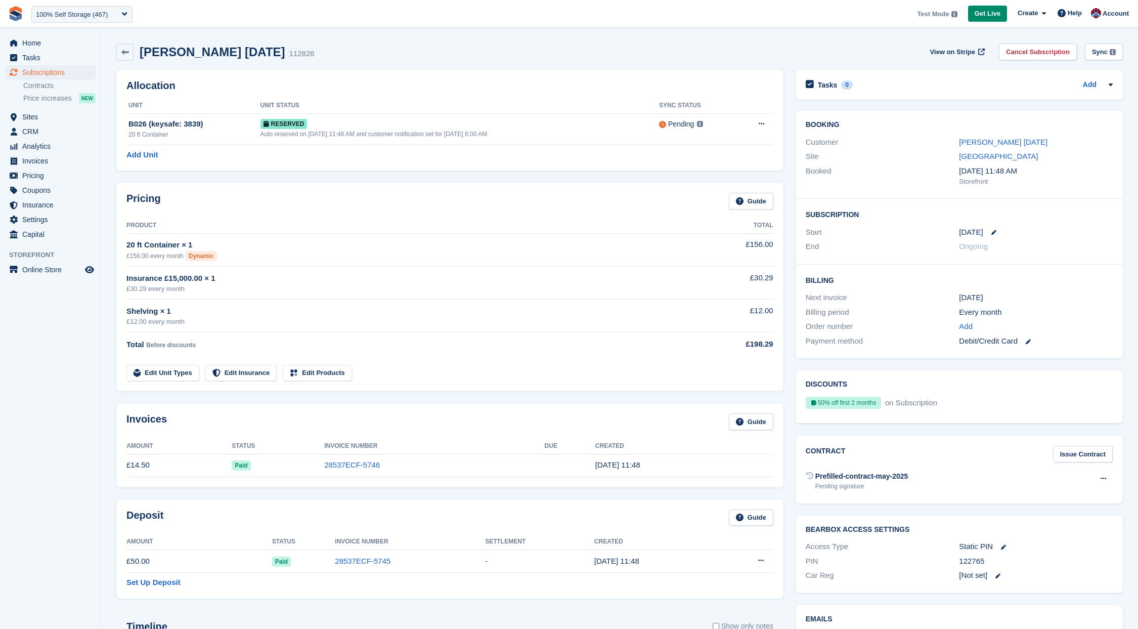
click at [572, 45] on div "David 7 Oct 112826 View on Stripe Cancel Subscription Sync Syncs line items and…" at bounding box center [619, 52] width 1007 height 17
click at [38, 162] on span "Invoices" at bounding box center [52, 161] width 61 height 14
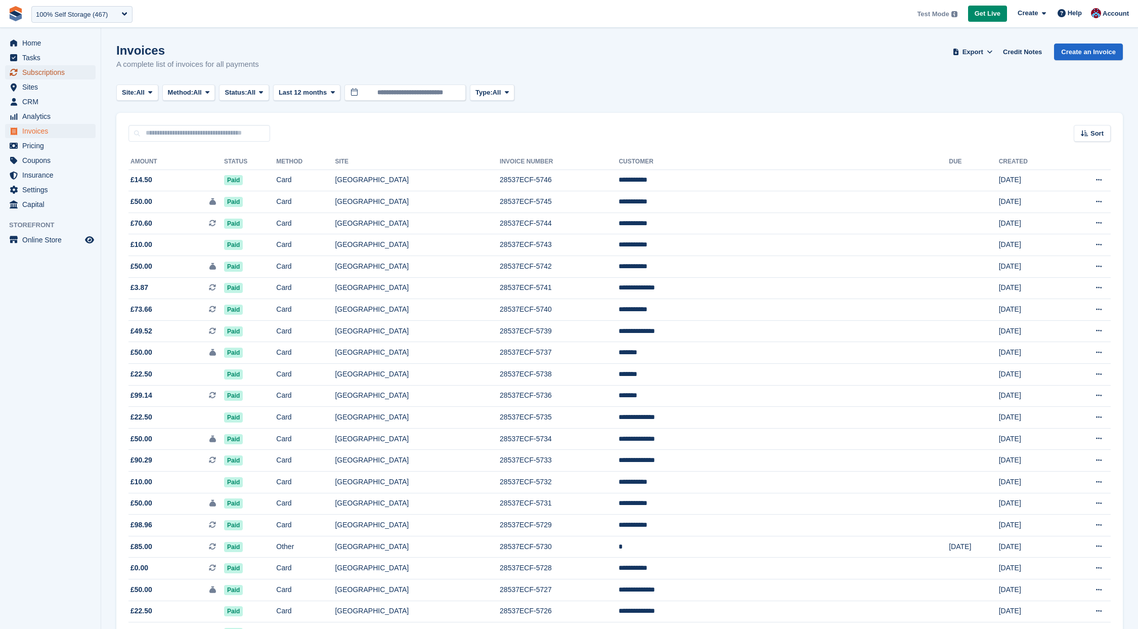
click at [32, 73] on span "Subscriptions" at bounding box center [52, 72] width 61 height 14
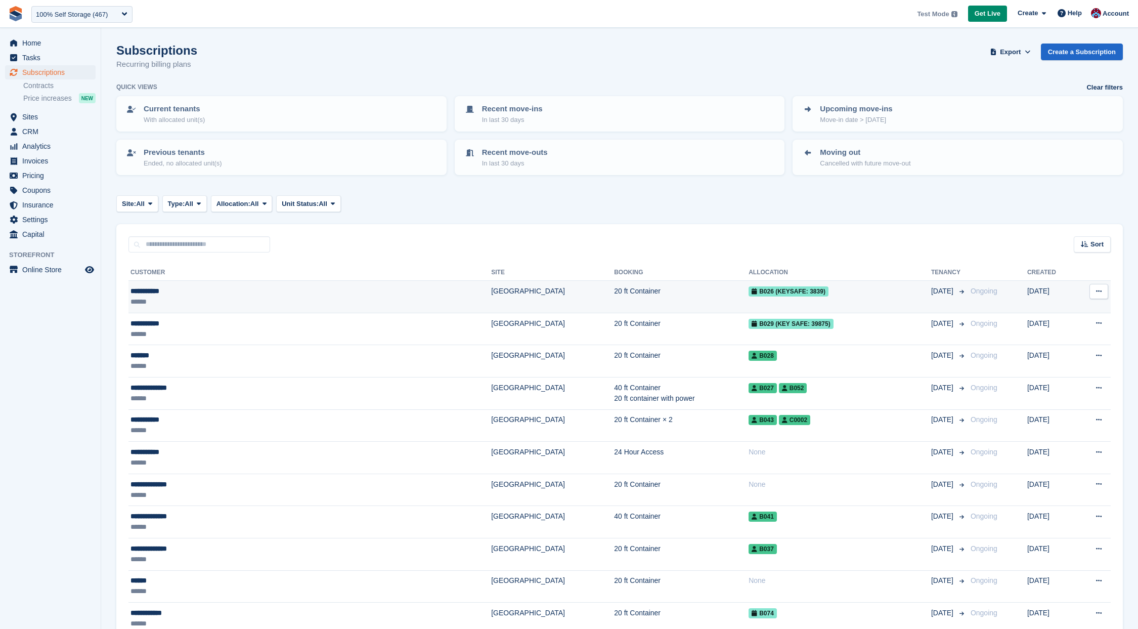
click at [206, 308] on td "**********" at bounding box center [309, 297] width 363 height 32
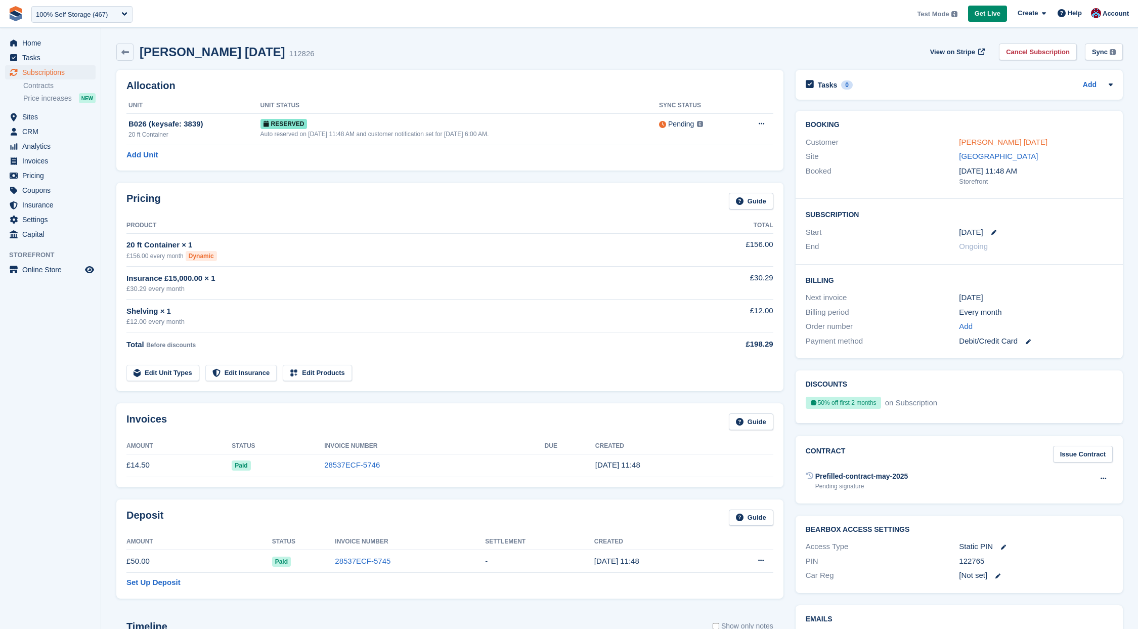
click at [982, 140] on link "[PERSON_NAME] [DATE]" at bounding box center [1003, 142] width 89 height 9
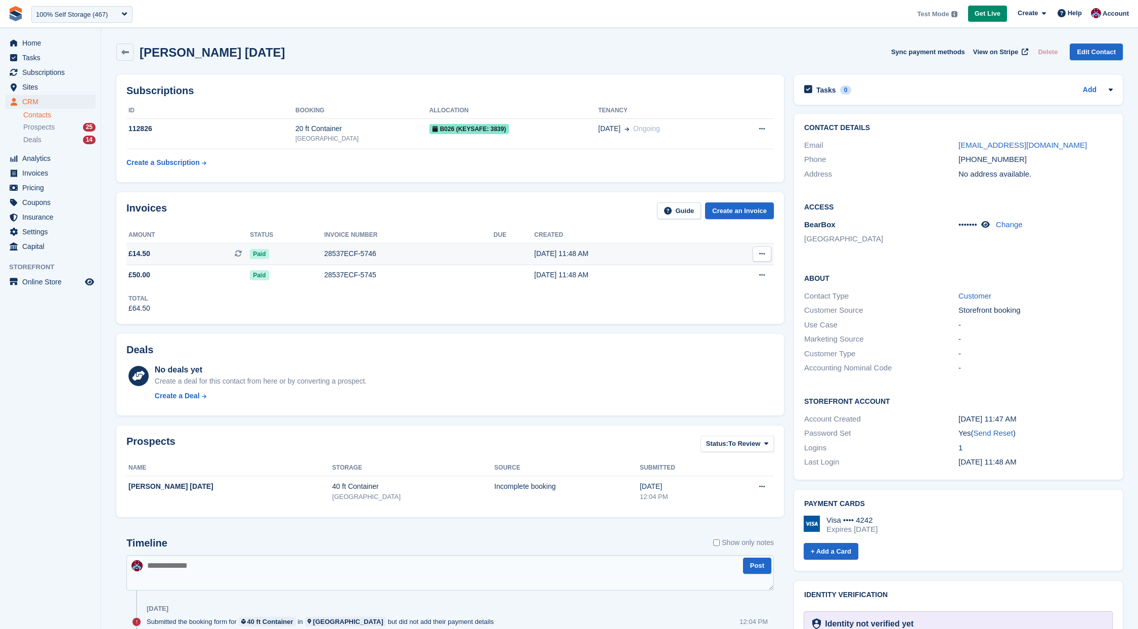
click at [206, 259] on td "£14.50 This is a recurring subscription invoice." at bounding box center [187, 254] width 123 height 22
click at [39, 73] on span "Subscriptions" at bounding box center [52, 72] width 61 height 14
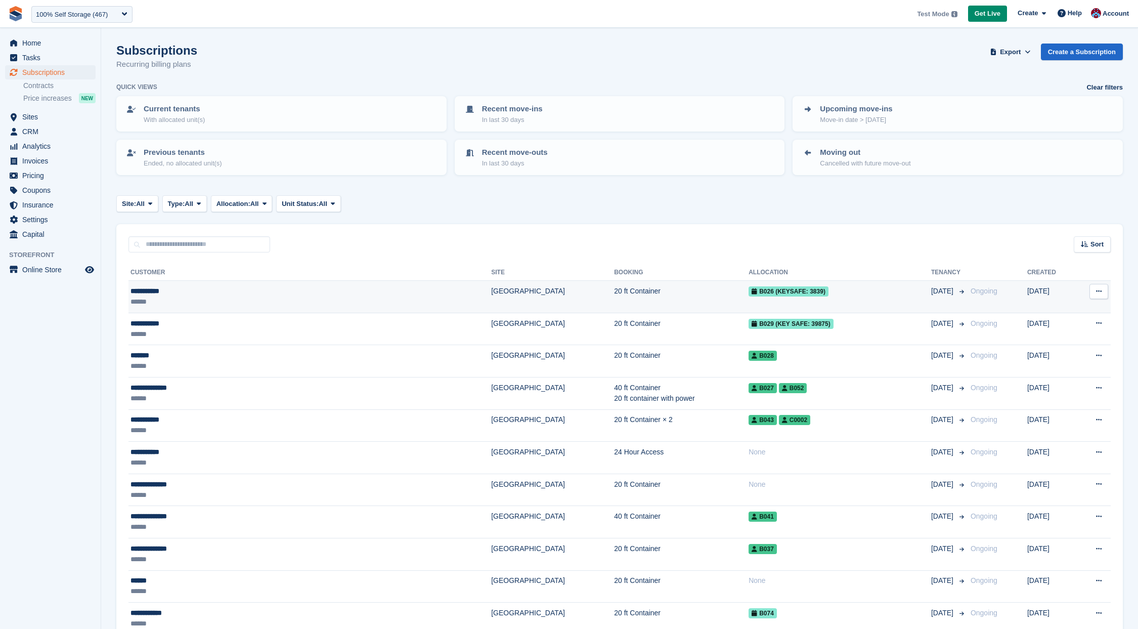
click at [212, 296] on div "******" at bounding box center [238, 301] width 215 height 11
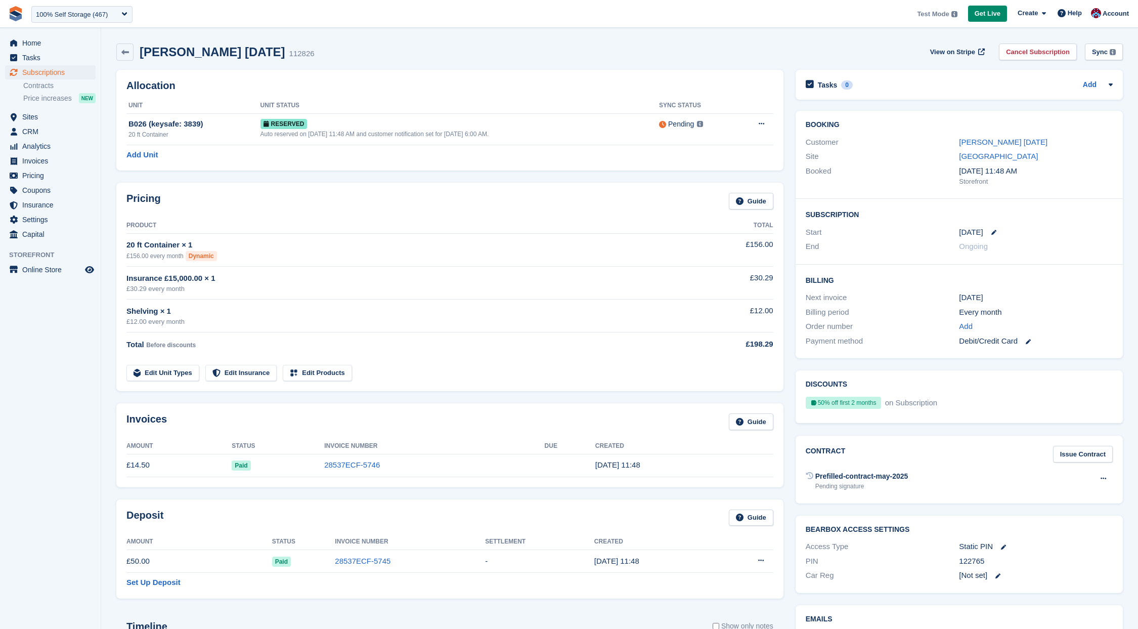
scroll to position [7, 0]
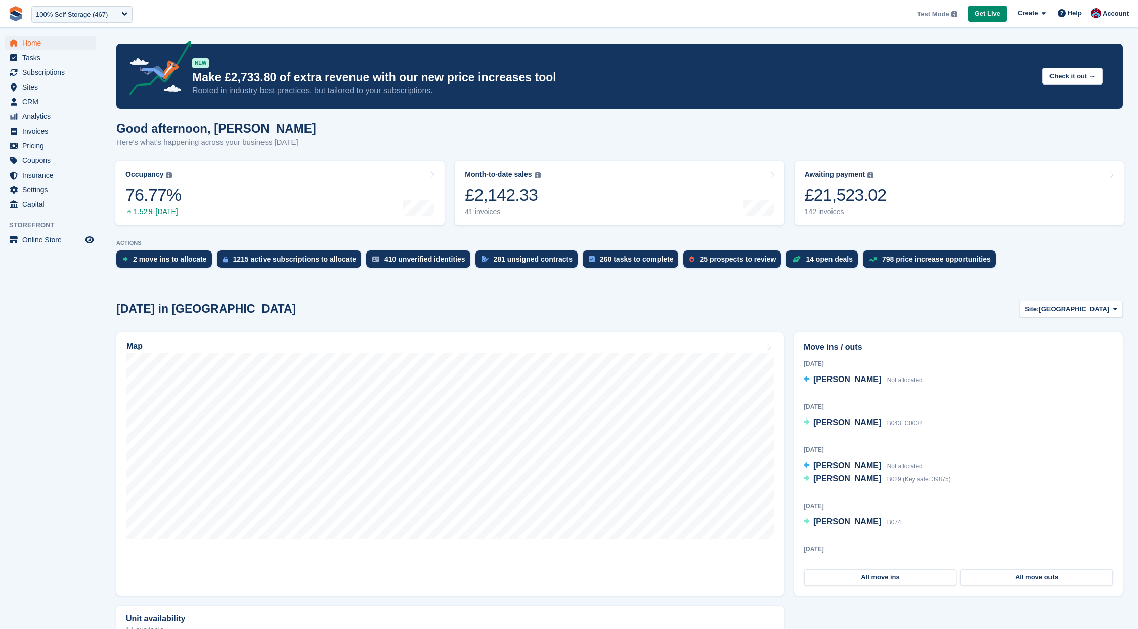
drag, startPoint x: 611, startPoint y: 5, endPoint x: 611, endPoint y: 11, distance: 6.1
click at [613, 6] on span "**********" at bounding box center [569, 13] width 1138 height 27
